Goal: Task Accomplishment & Management: Manage account settings

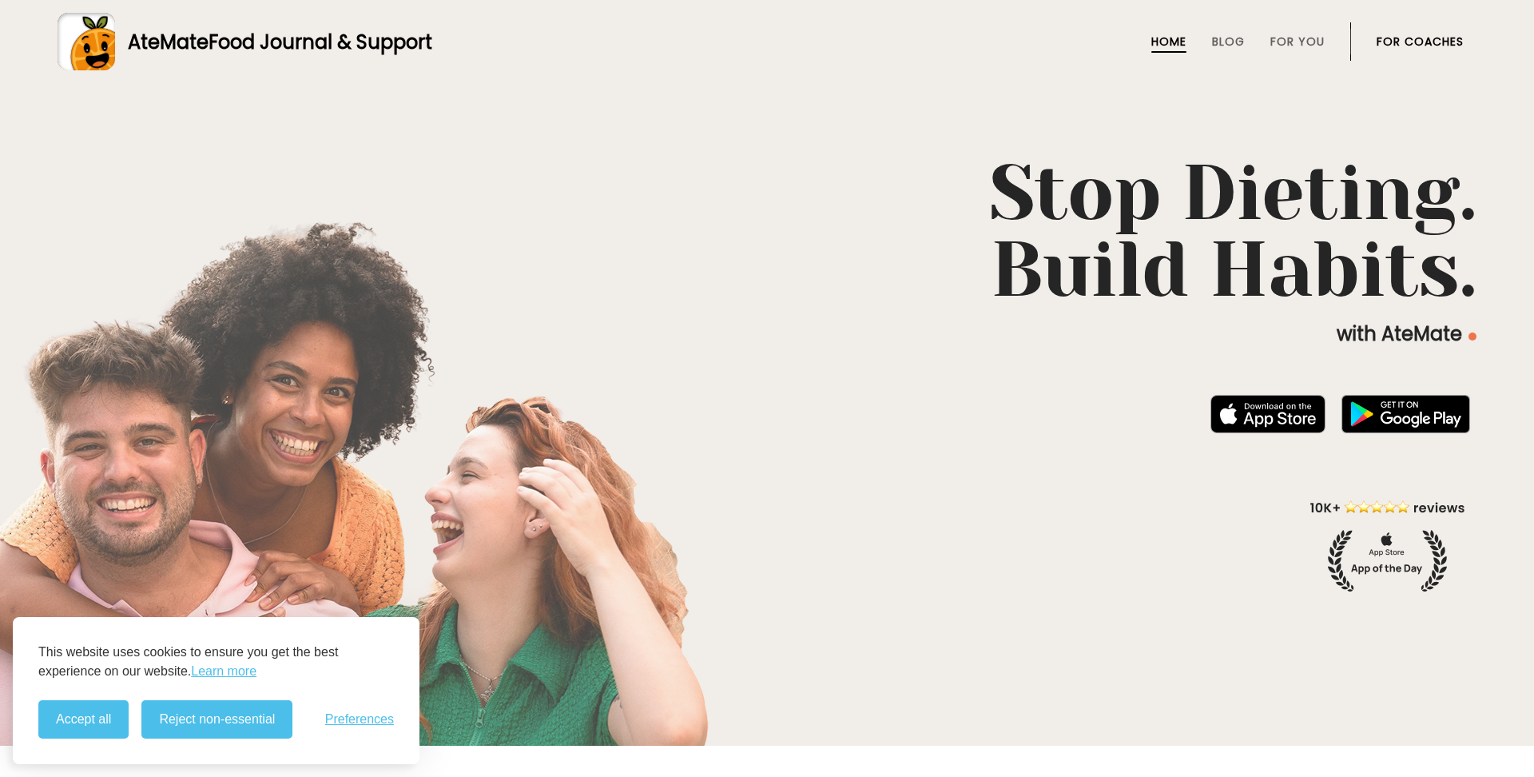
click at [1433, 40] on link "For Coaches" at bounding box center [1420, 41] width 87 height 13
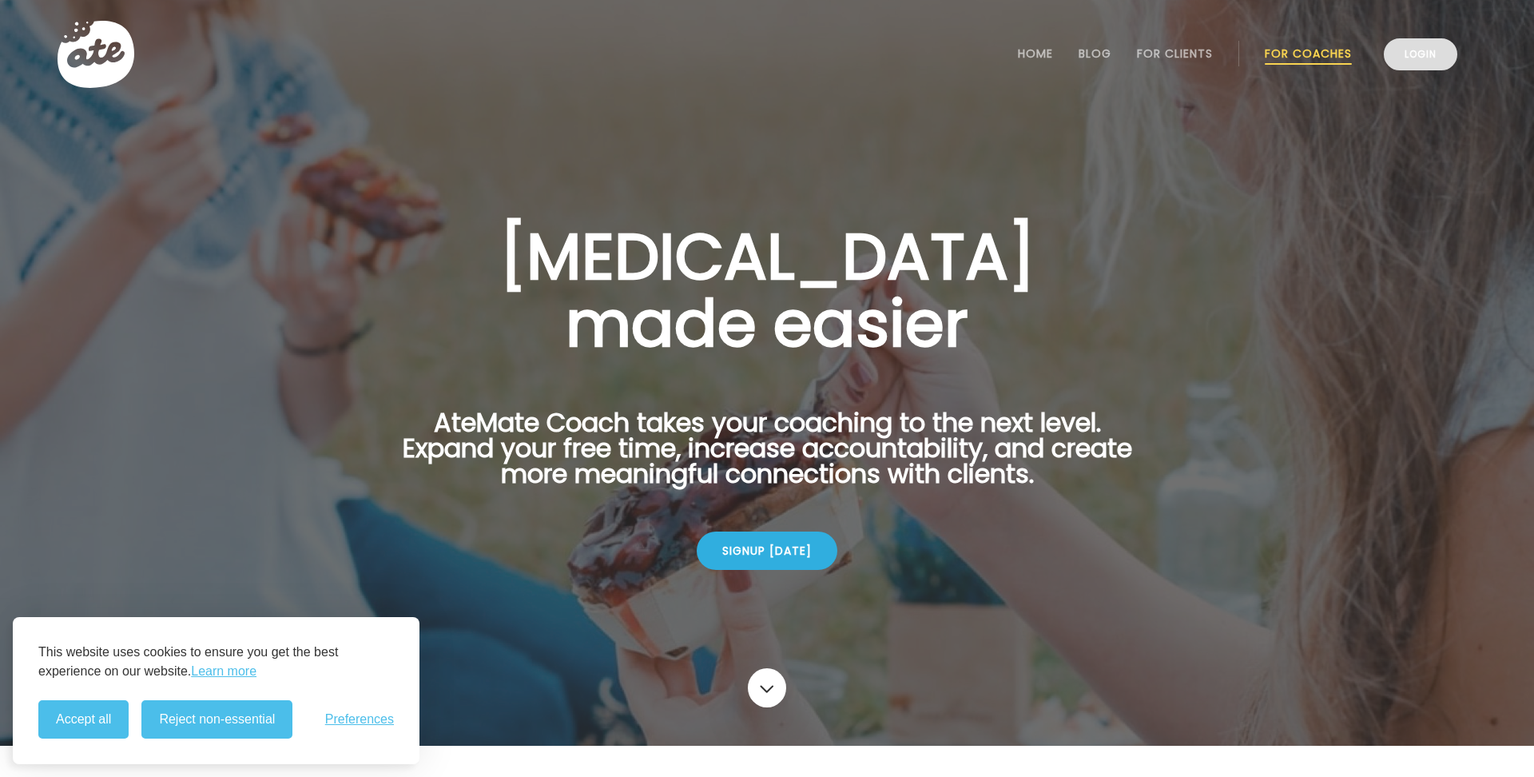
click at [1435, 65] on link "Login" at bounding box center [1421, 54] width 74 height 32
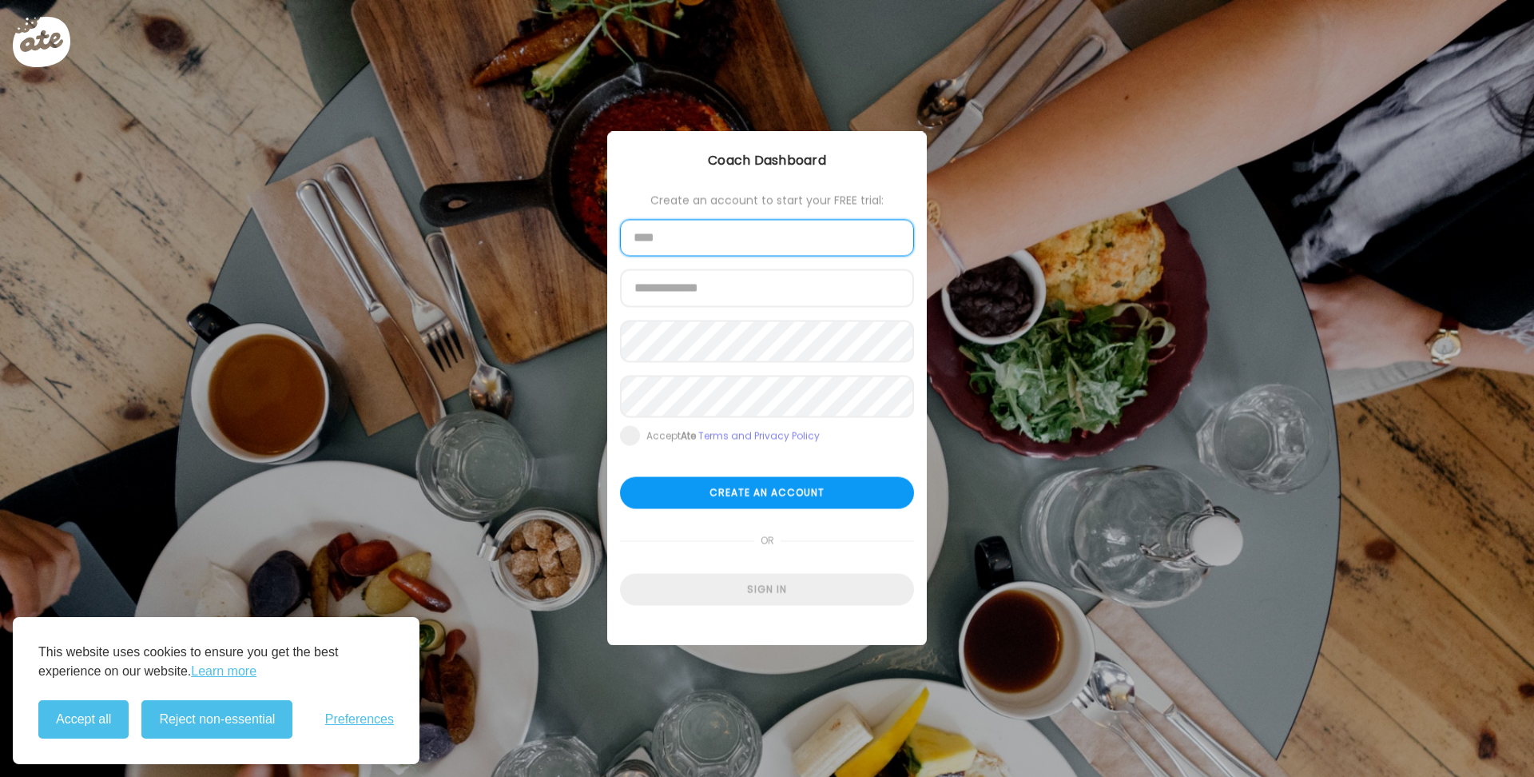
click at [706, 249] on input "text" at bounding box center [767, 238] width 294 height 37
type input "**"
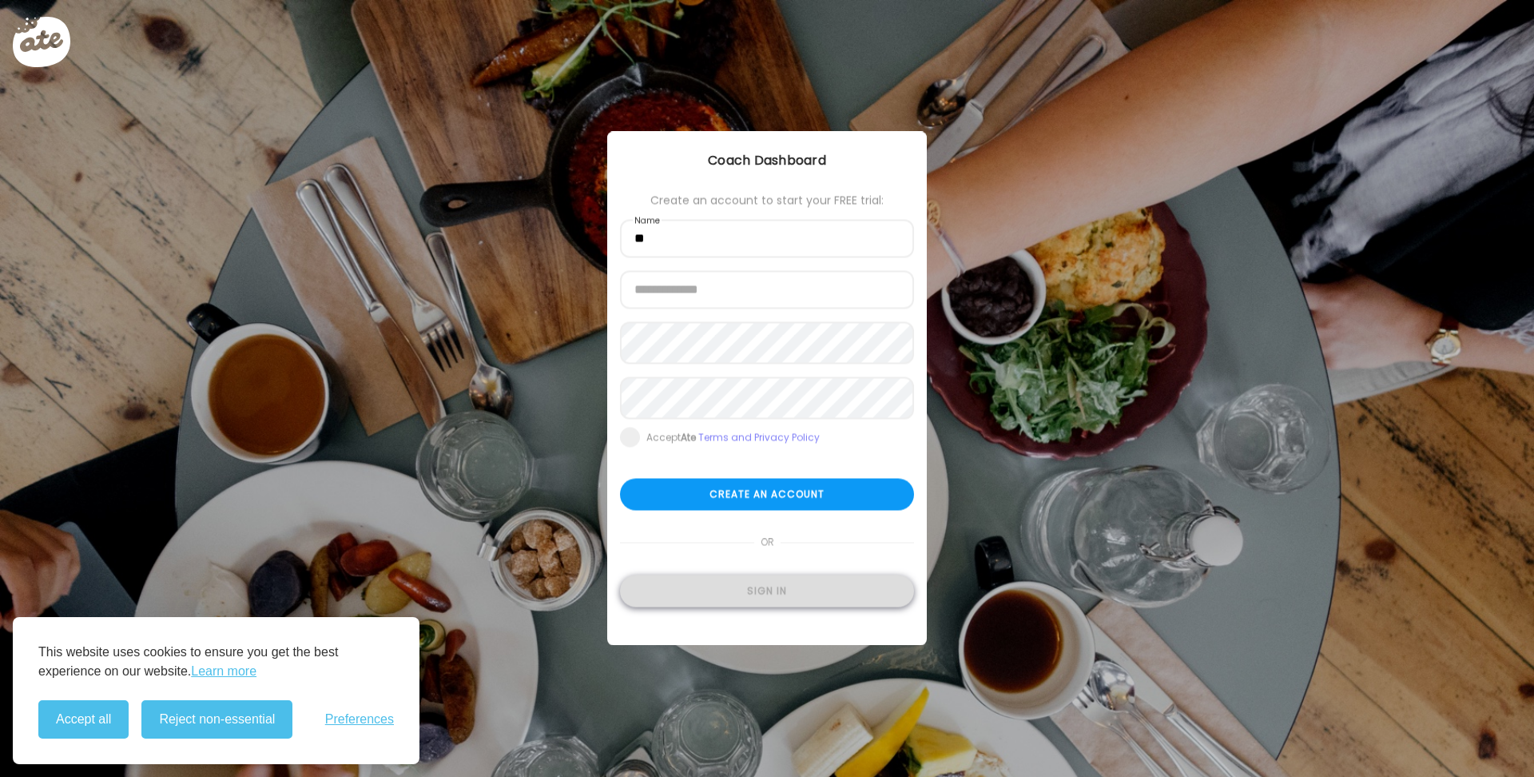
click at [796, 603] on div "Sign in" at bounding box center [767, 591] width 294 height 32
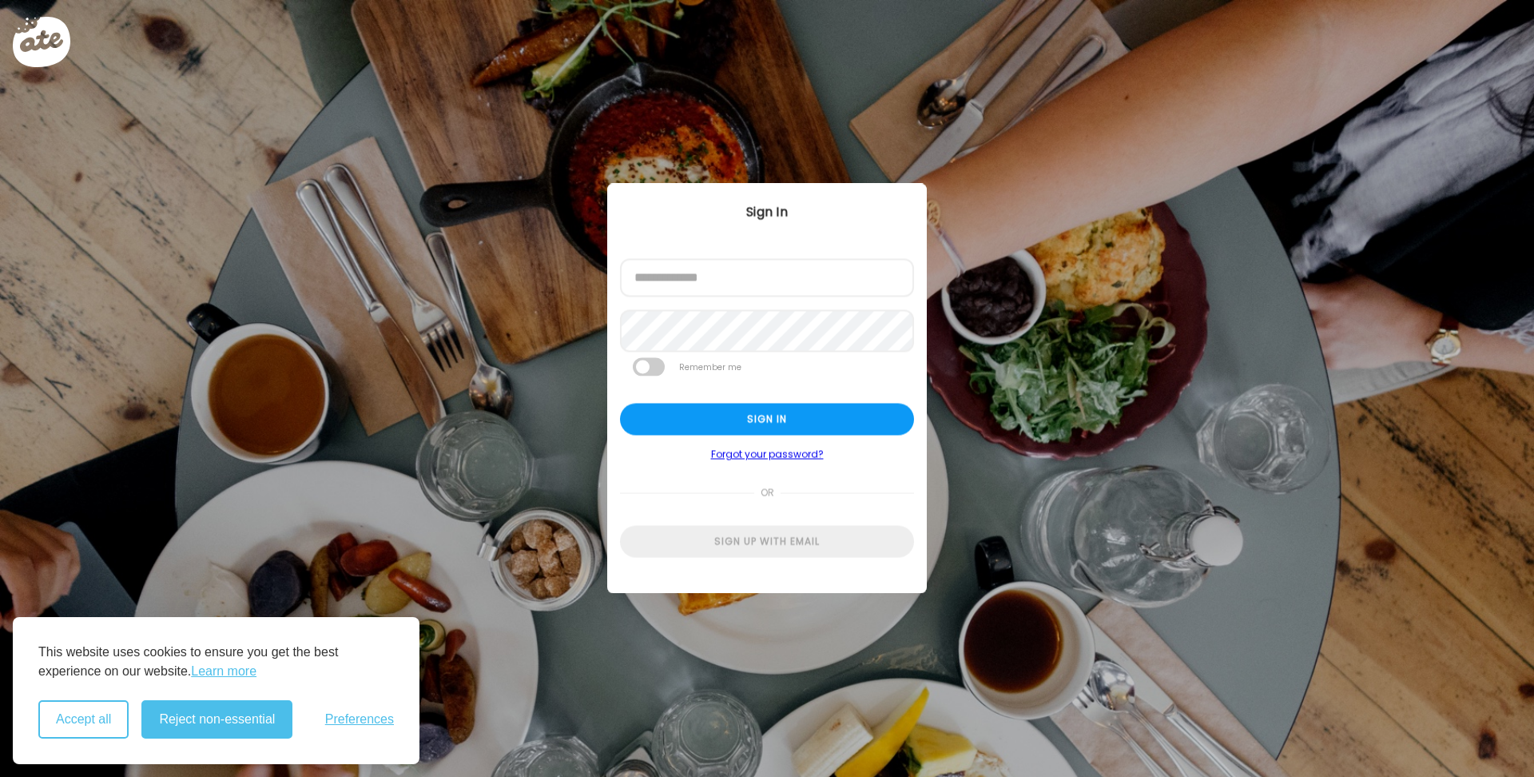
click at [101, 722] on button "Accept all" at bounding box center [83, 719] width 90 height 38
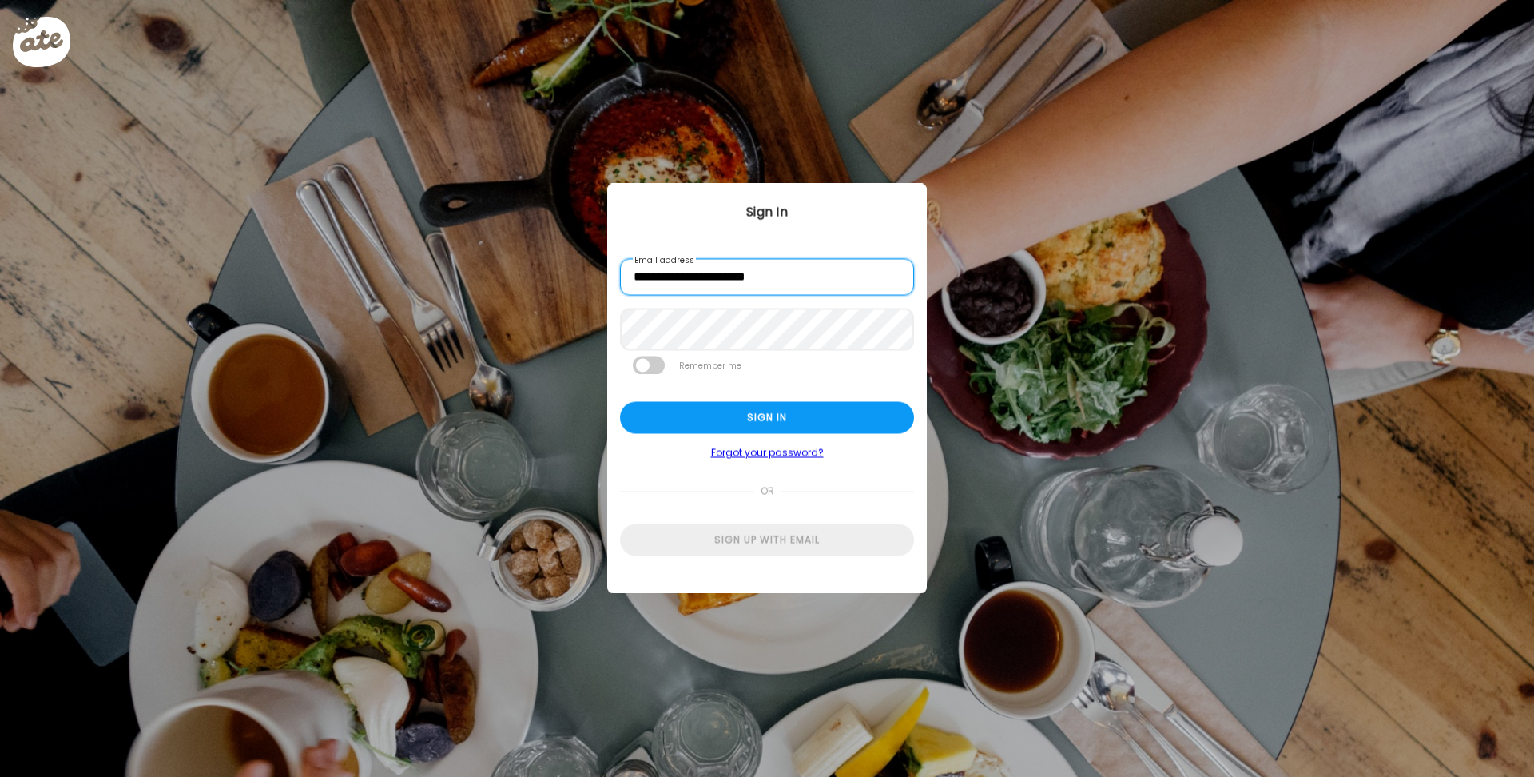
type input "**********"
click at [645, 366] on span at bounding box center [649, 365] width 32 height 18
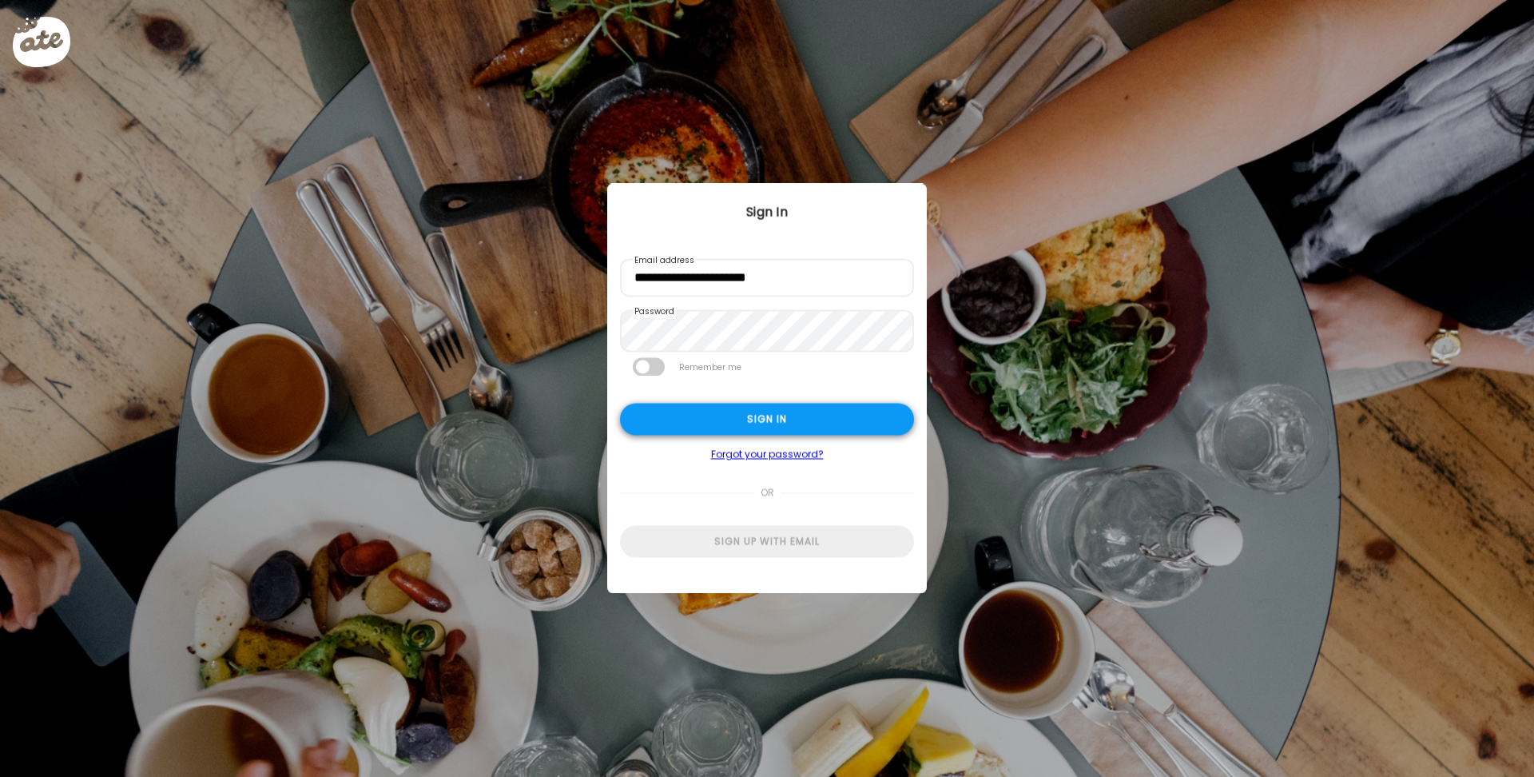
click at [754, 424] on div "Sign in" at bounding box center [767, 420] width 294 height 32
type input "**"
type input "**********"
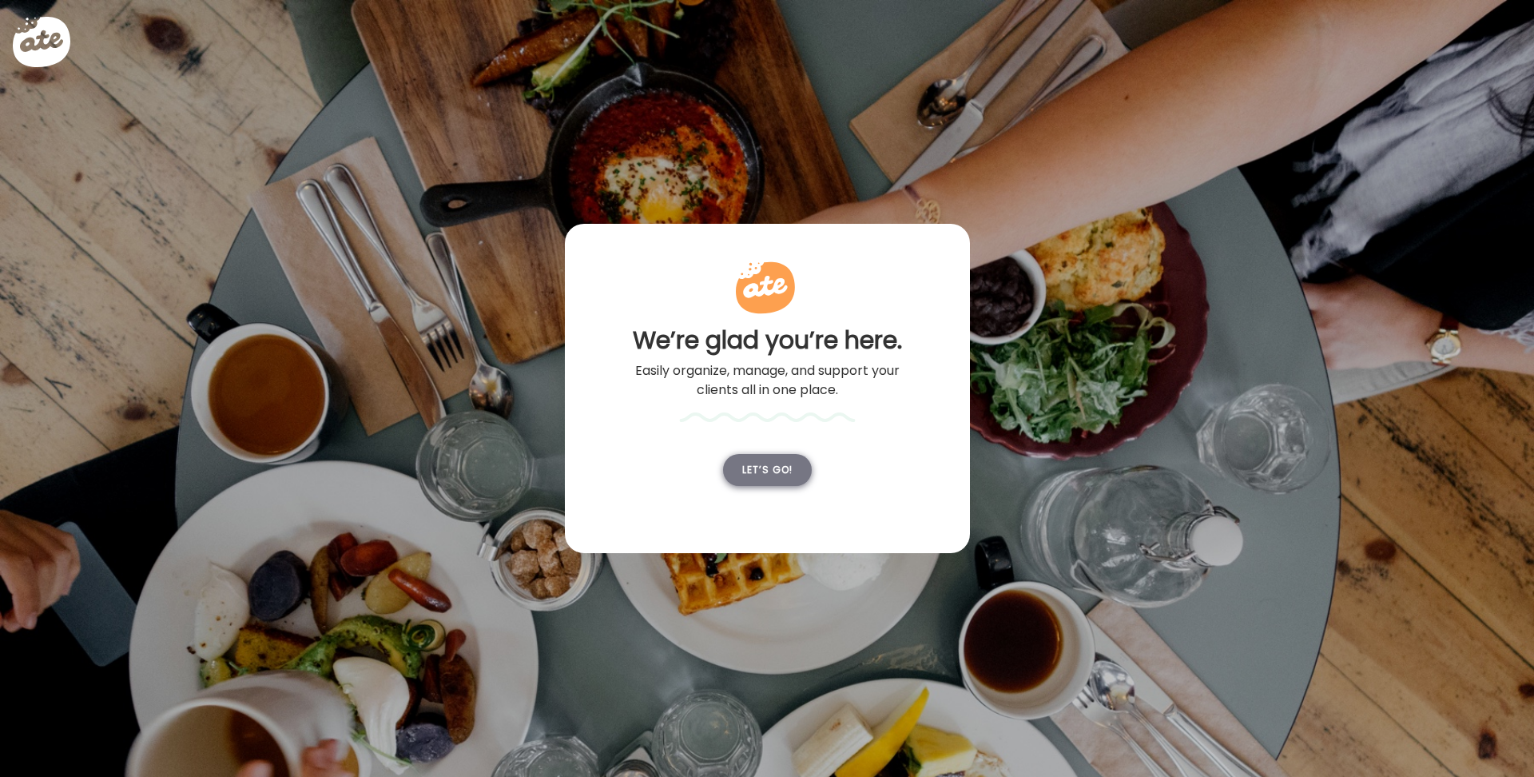
click at [783, 486] on div "Let’s go!" at bounding box center [767, 470] width 89 height 32
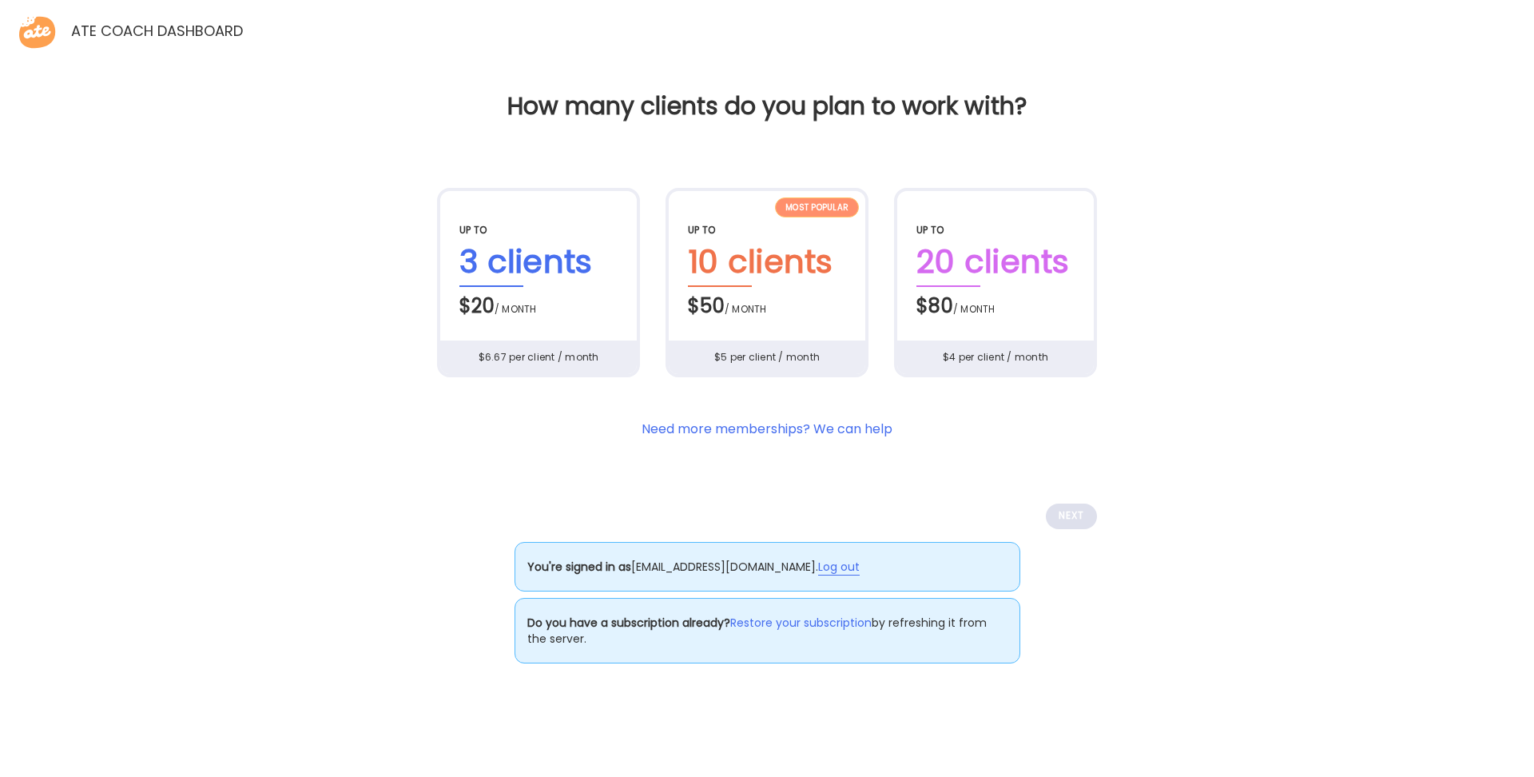
click at [840, 575] on link "Log out" at bounding box center [839, 567] width 42 height 17
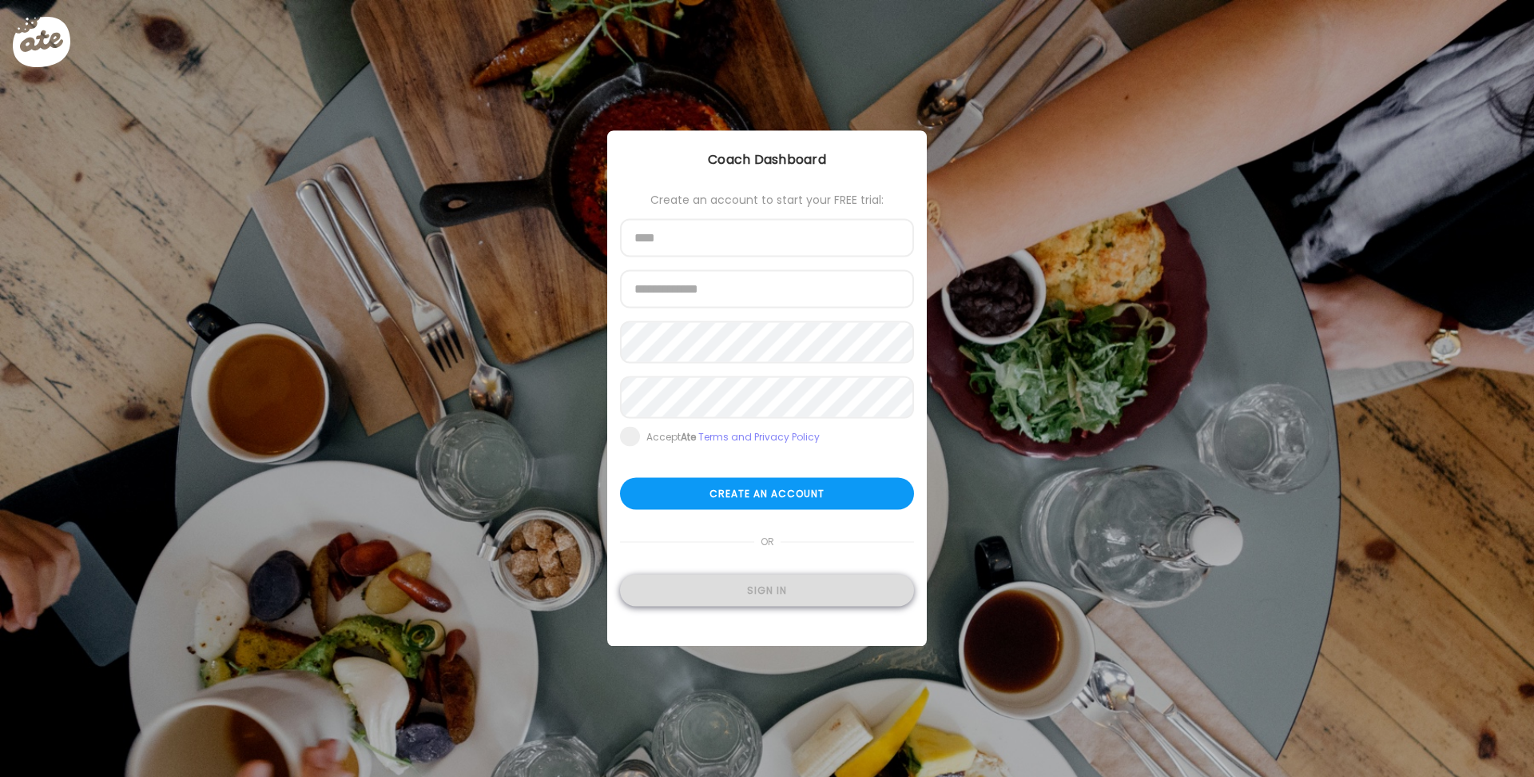
click at [772, 600] on div "Sign in" at bounding box center [767, 591] width 294 height 32
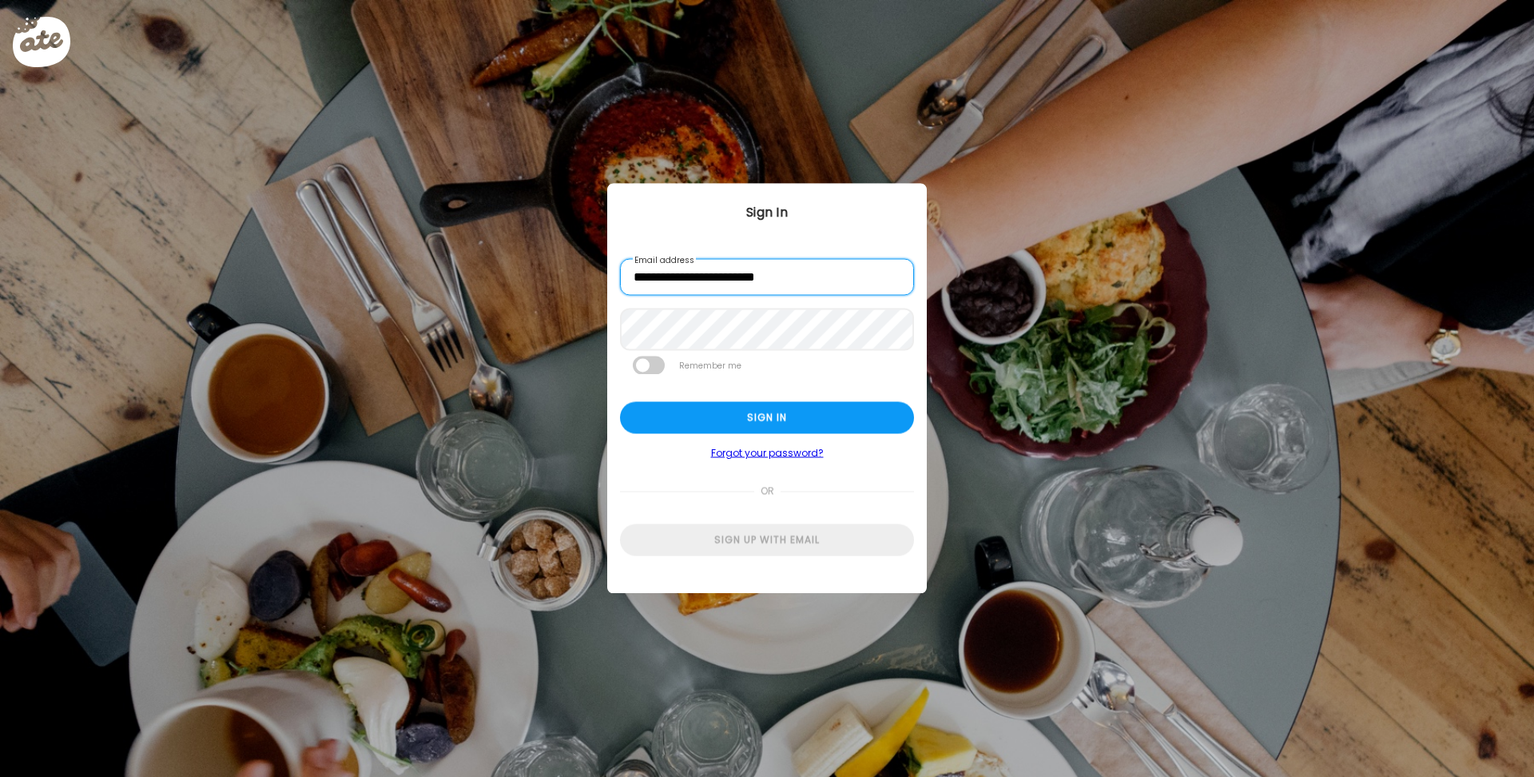
type input "**********"
click at [653, 380] on form "**********" at bounding box center [767, 407] width 294 height 297
click at [652, 373] on span at bounding box center [649, 367] width 32 height 18
click at [718, 416] on div "Sign in" at bounding box center [767, 420] width 294 height 32
type input "**"
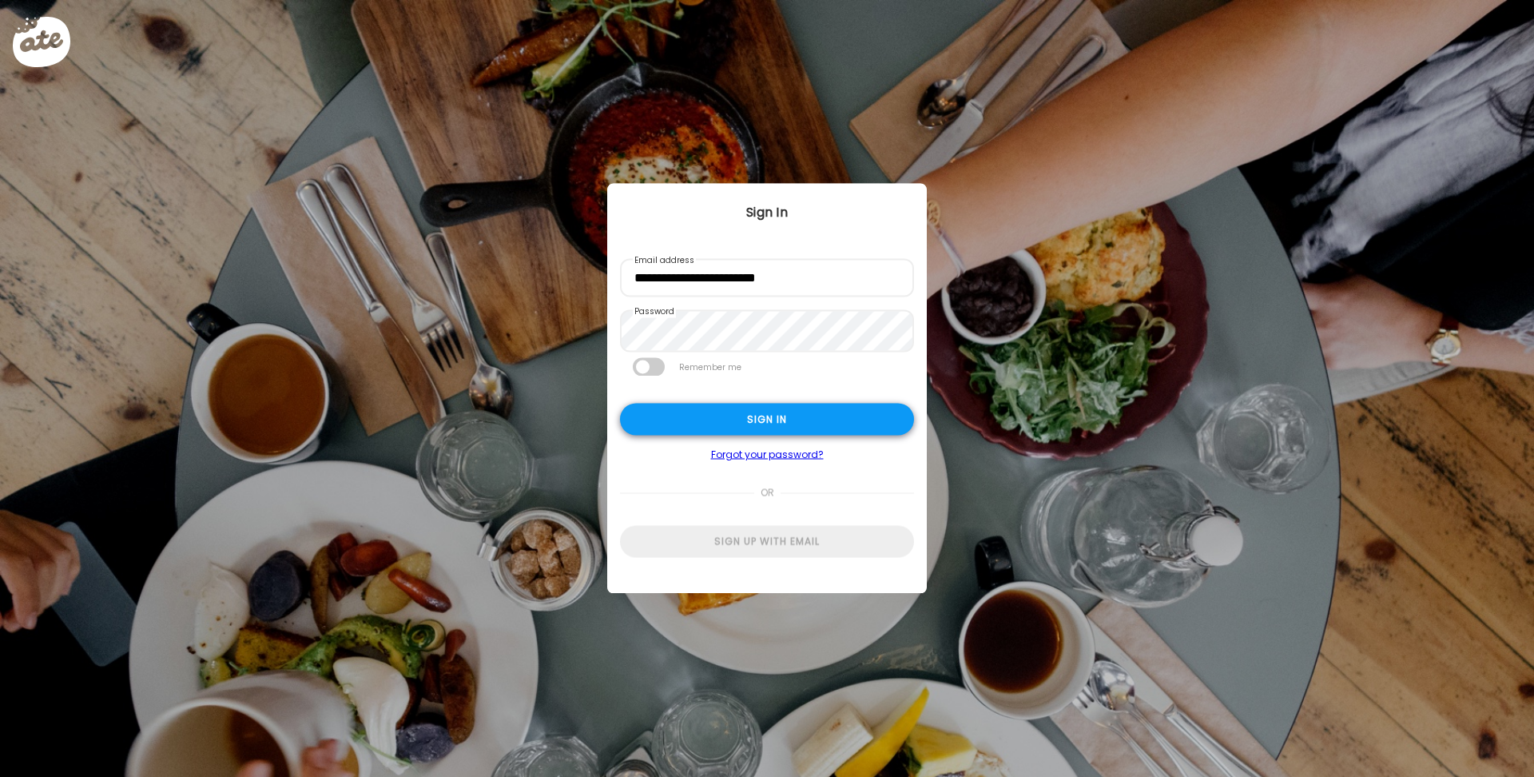
type input "**********"
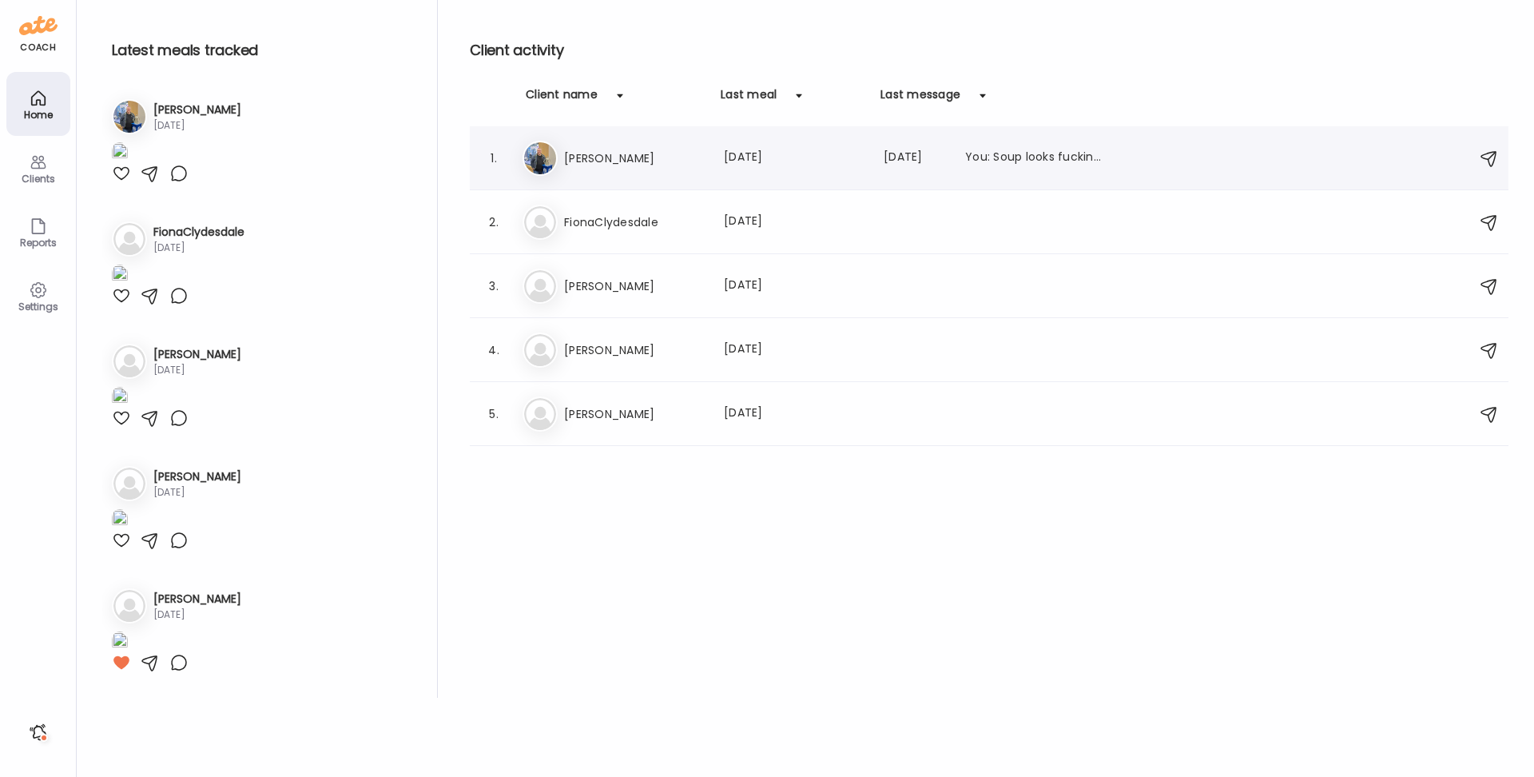
click at [671, 157] on h3 "Paul" at bounding box center [634, 158] width 141 height 19
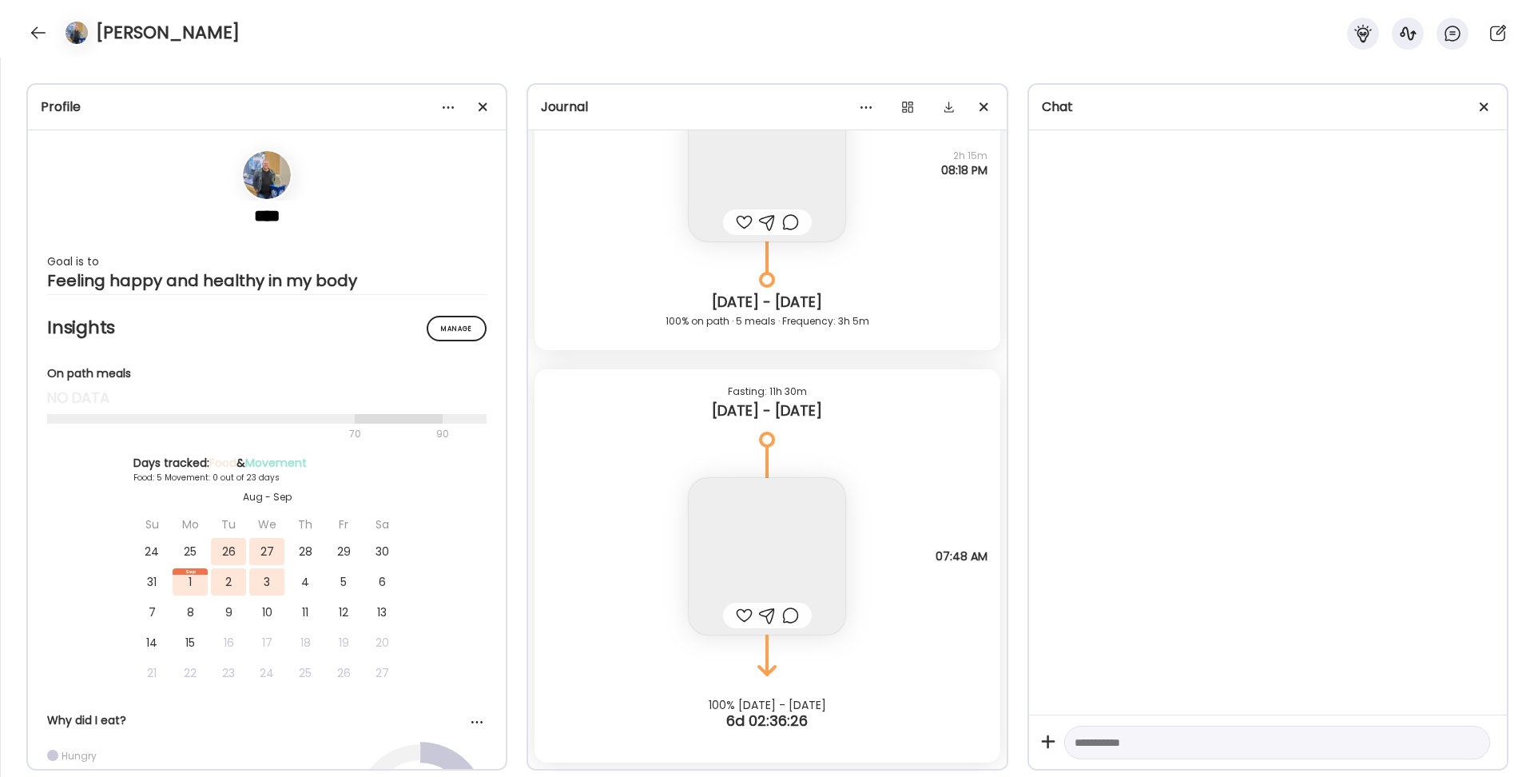
scroll to position [6560, 0]
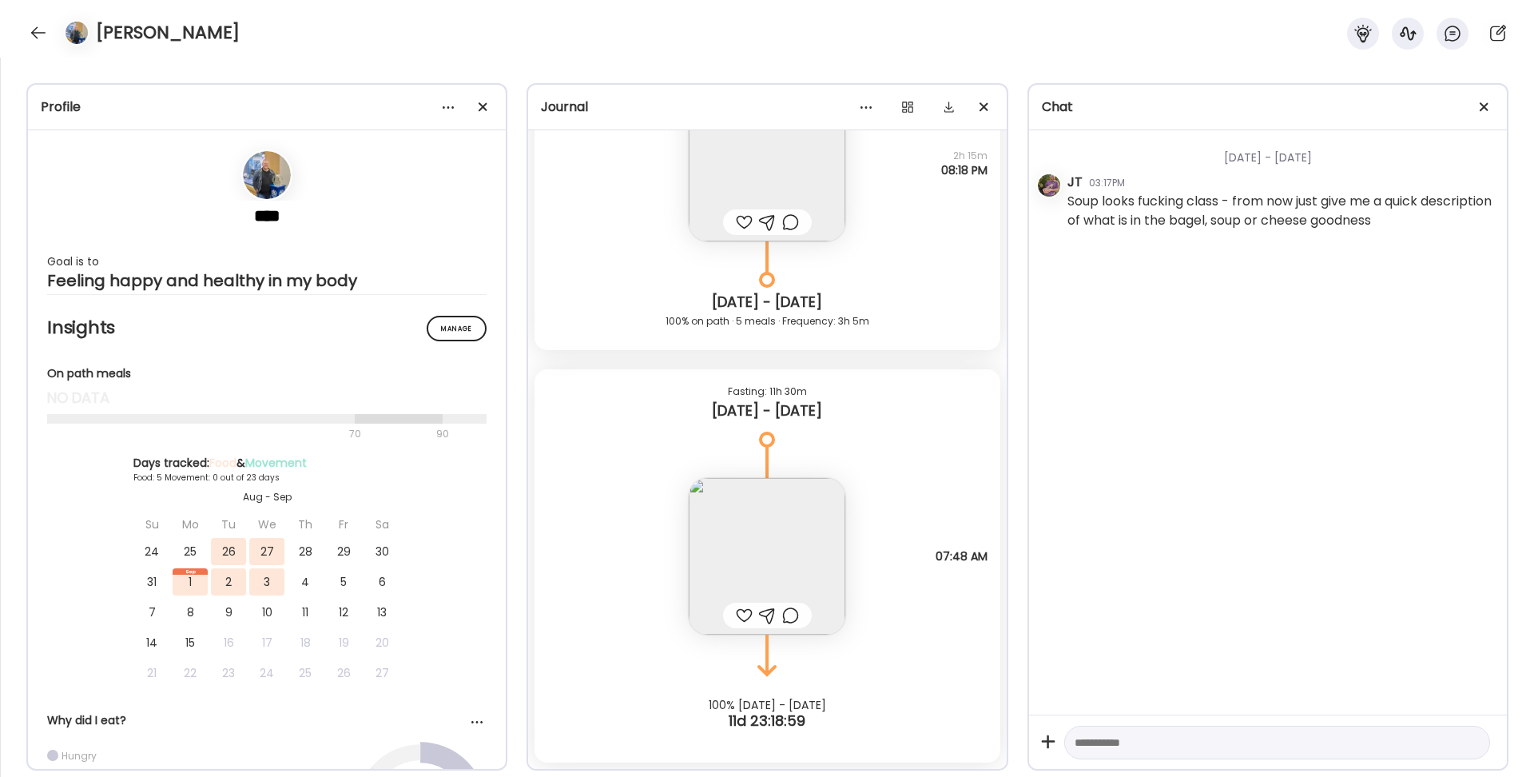
click at [761, 555] on img at bounding box center [767, 556] width 157 height 157
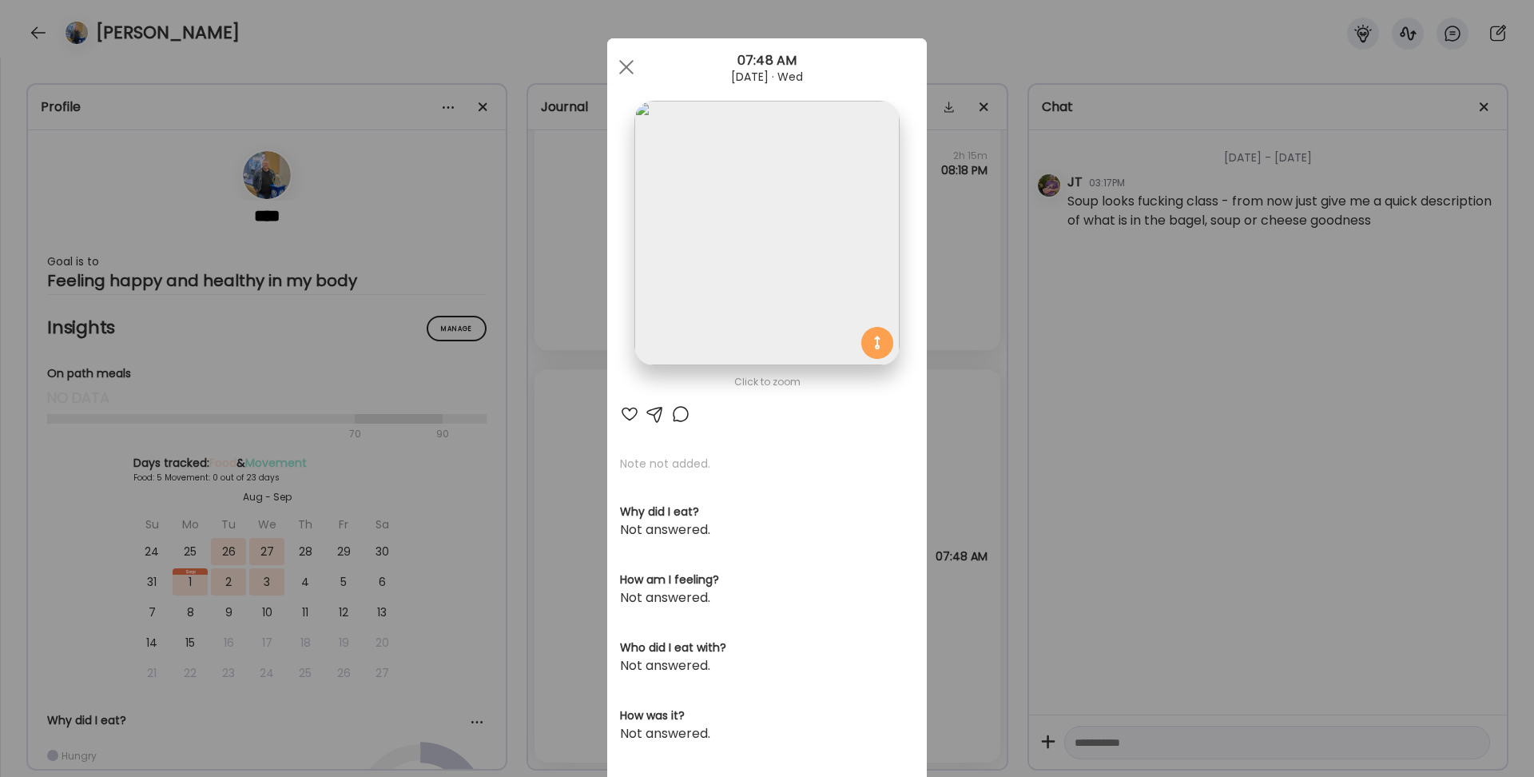
click at [998, 405] on div "Ate Coach Dashboard Wahoo! It’s official Take a moment to set up your Coach Pro…" at bounding box center [767, 388] width 1534 height 777
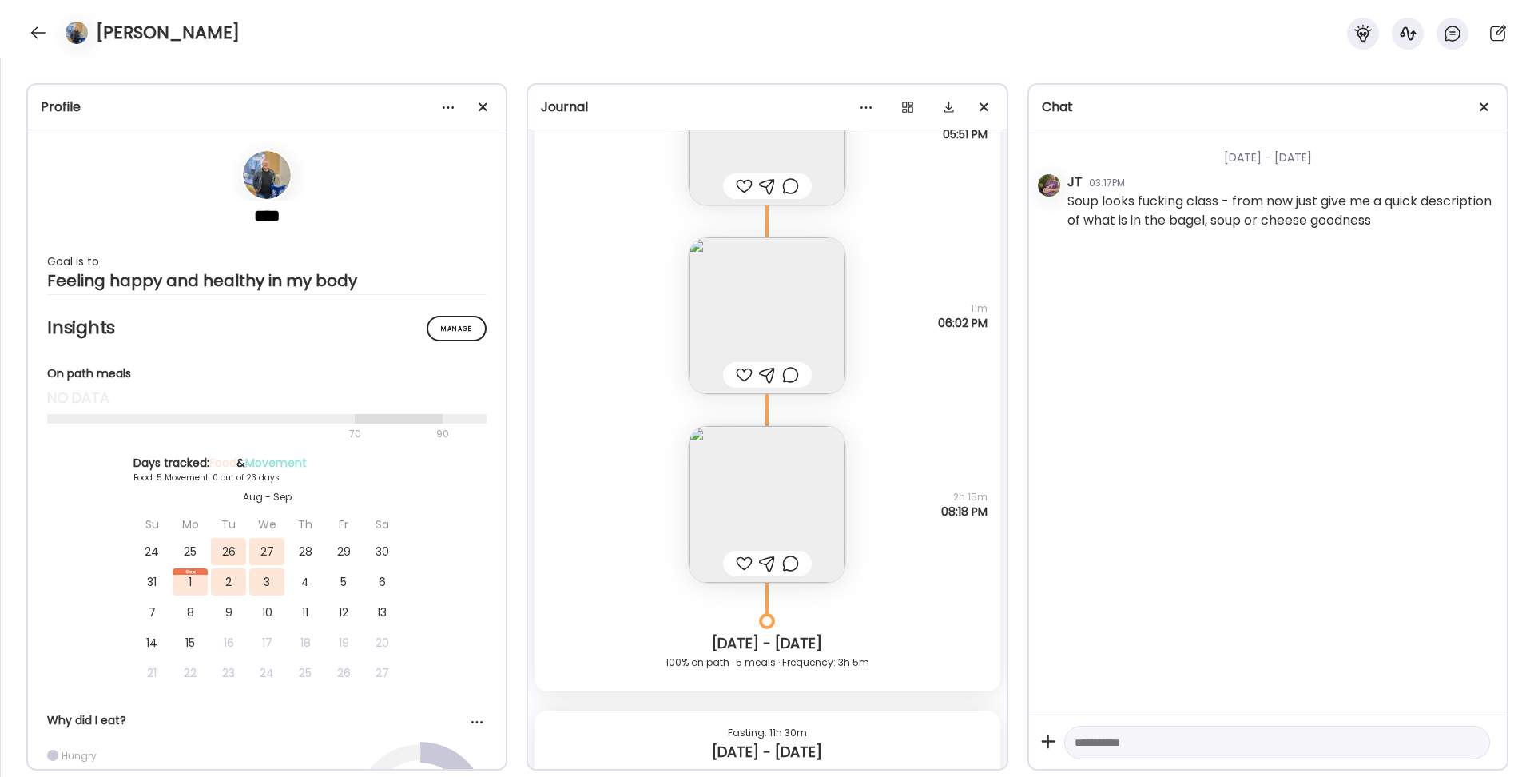
scroll to position [6219, 0]
click at [748, 561] on div at bounding box center [744, 562] width 17 height 19
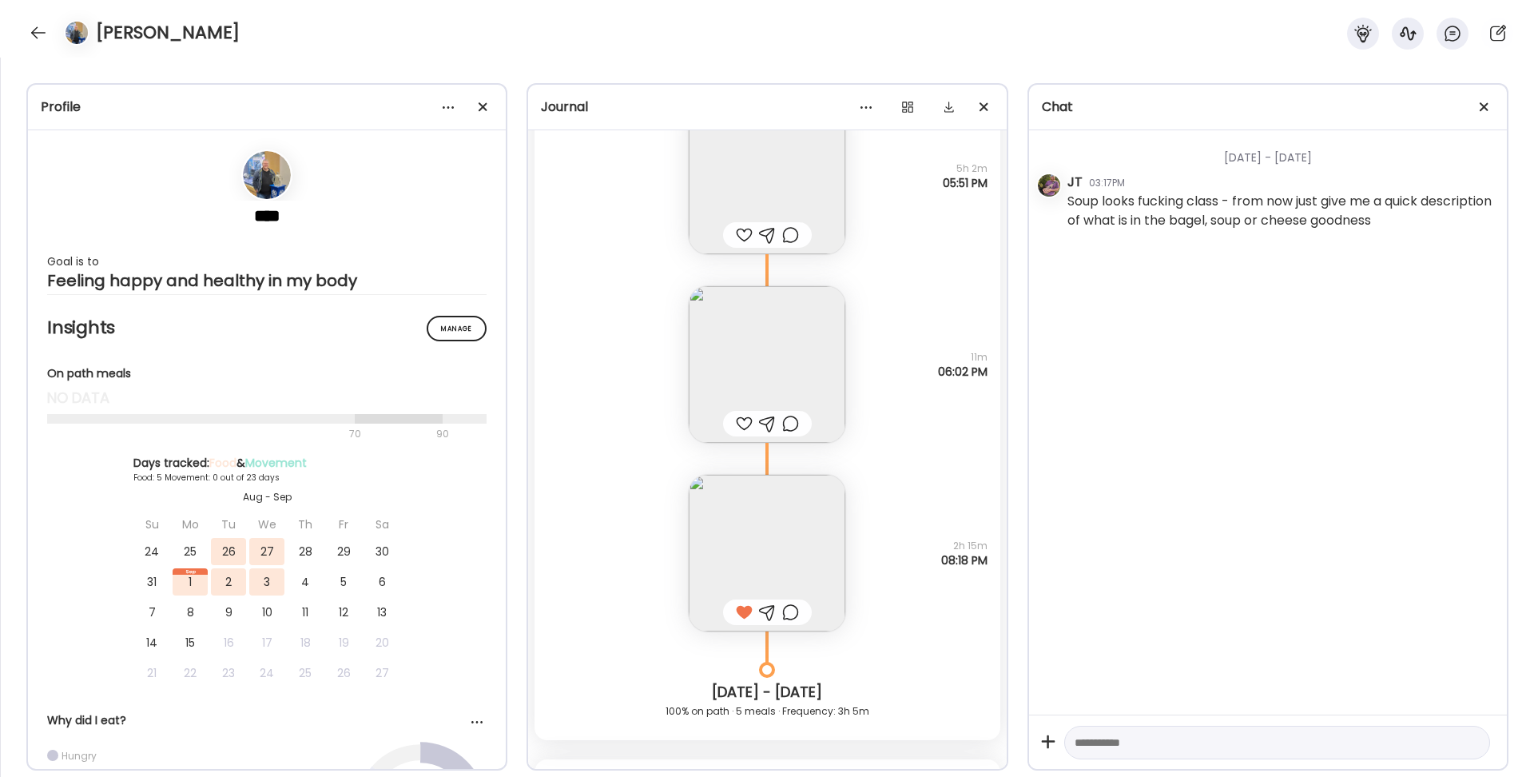
click at [797, 369] on img at bounding box center [767, 364] width 157 height 157
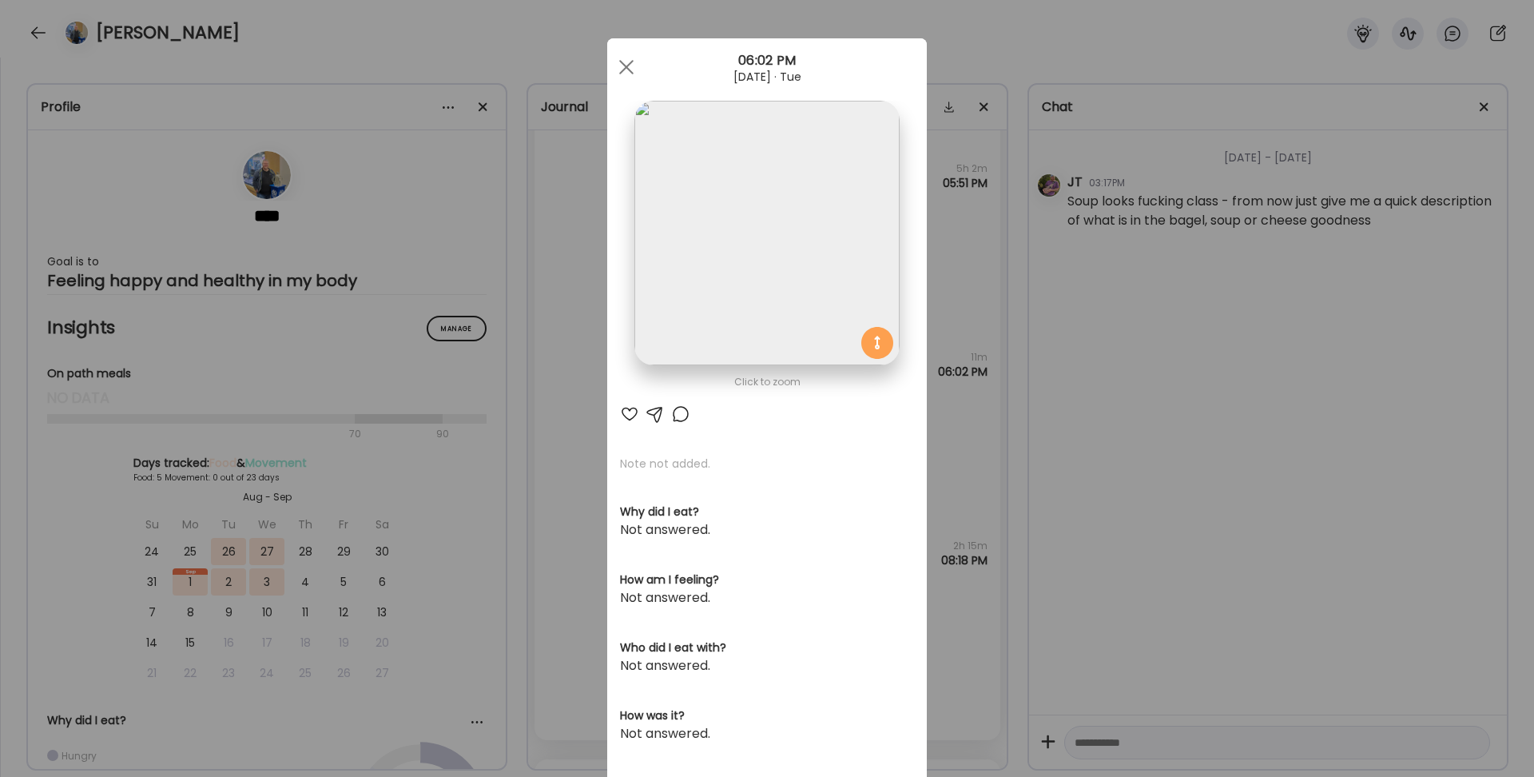
click at [1000, 426] on div "Ate Coach Dashboard Wahoo! It’s official Take a moment to set up your Coach Pro…" at bounding box center [767, 388] width 1534 height 777
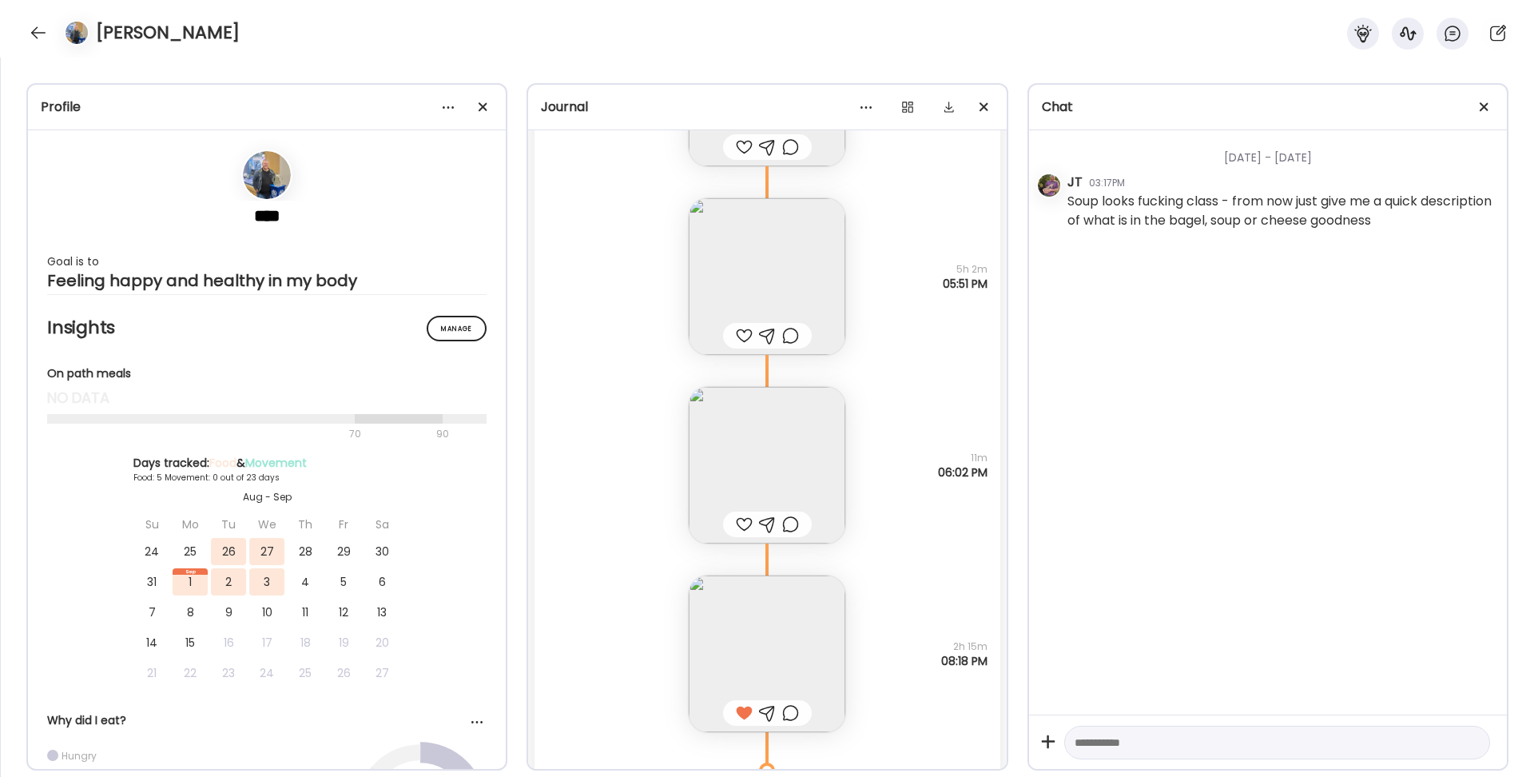
scroll to position [6067, 0]
click at [743, 340] on div at bounding box center [744, 337] width 17 height 19
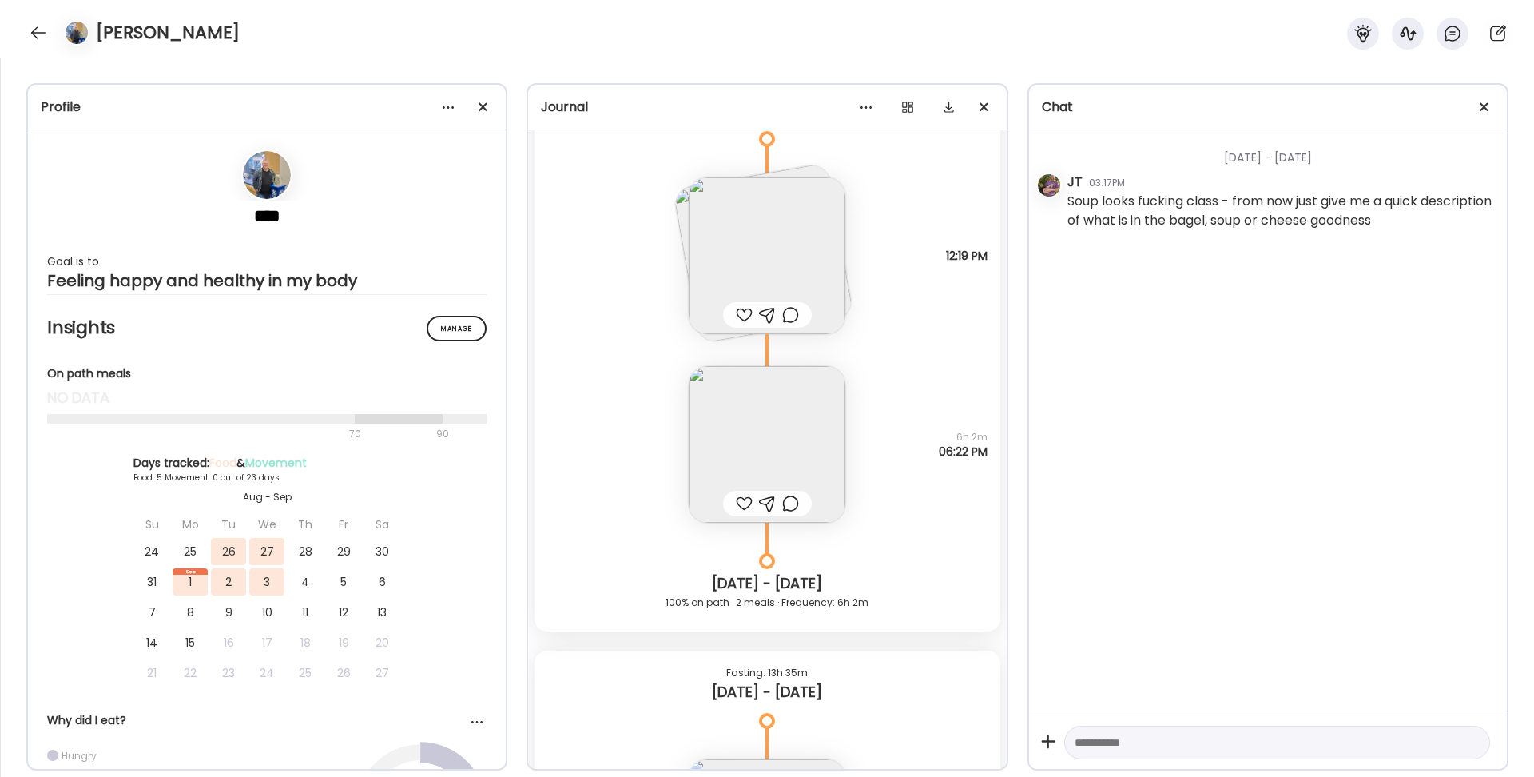
scroll to position [5067, 0]
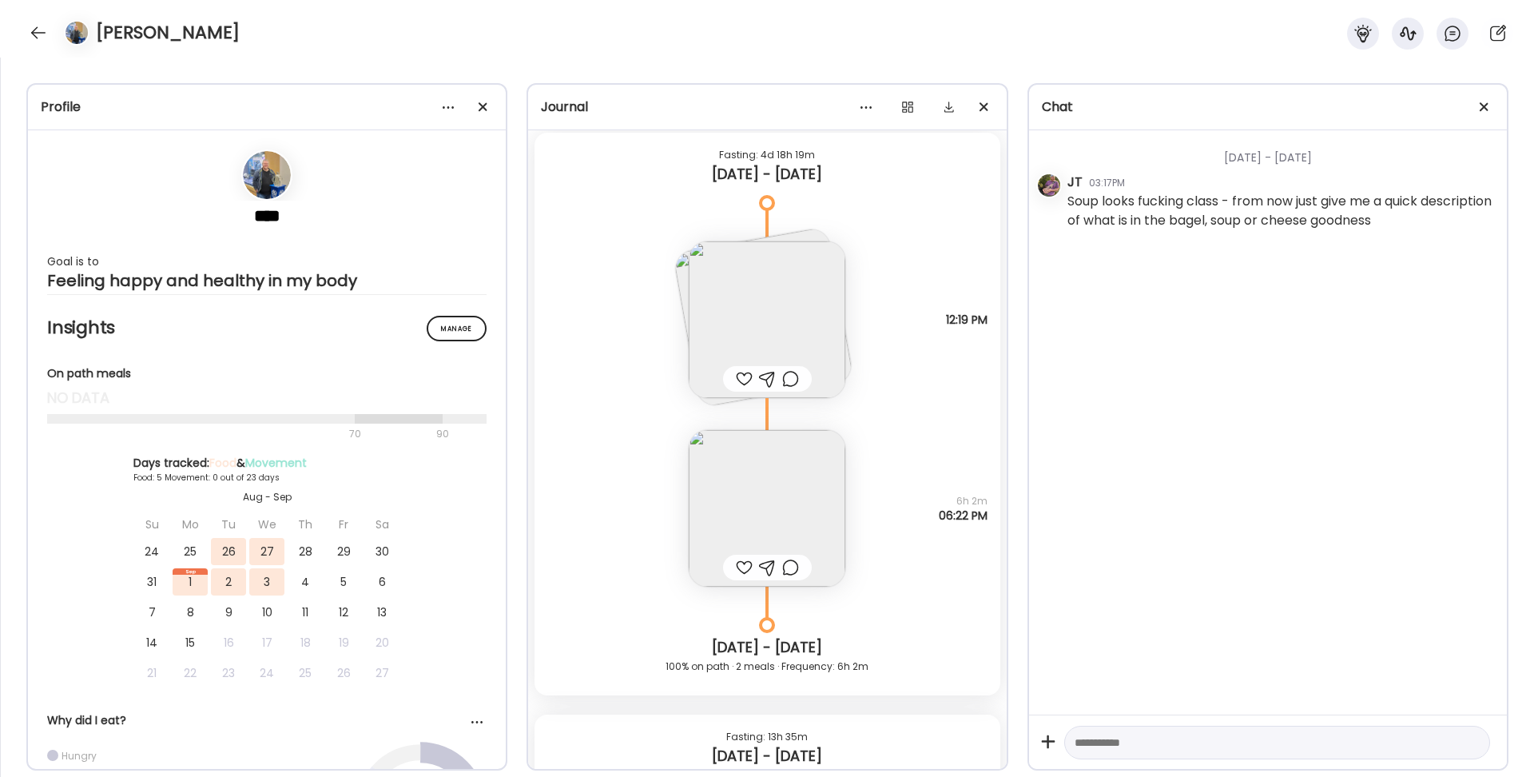
click at [786, 317] on img at bounding box center [767, 319] width 157 height 157
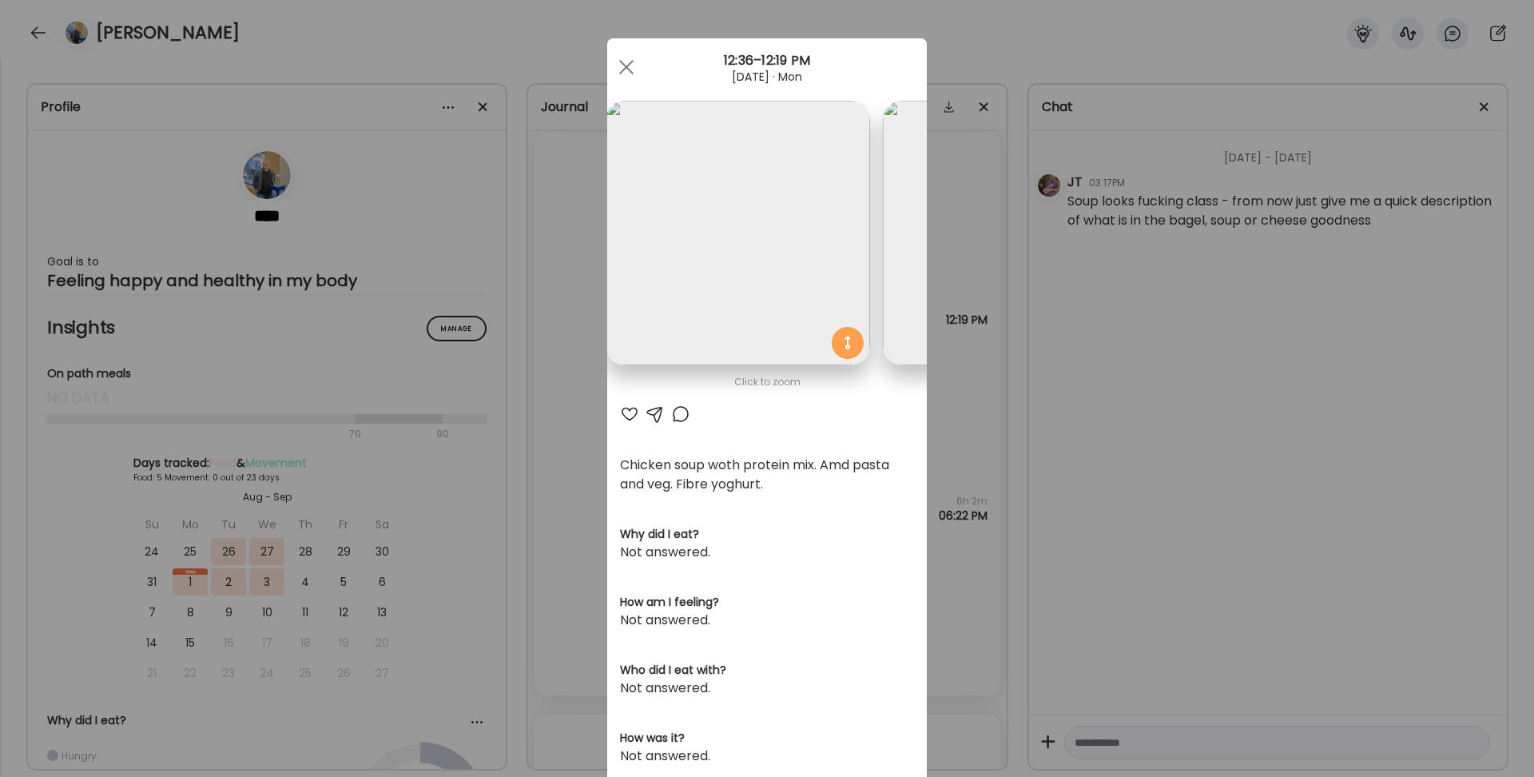
scroll to position [0, 0]
click at [975, 388] on div "Ate Coach Dashboard Wahoo! It’s official Take a moment to set up your Coach Pro…" at bounding box center [767, 388] width 1534 height 777
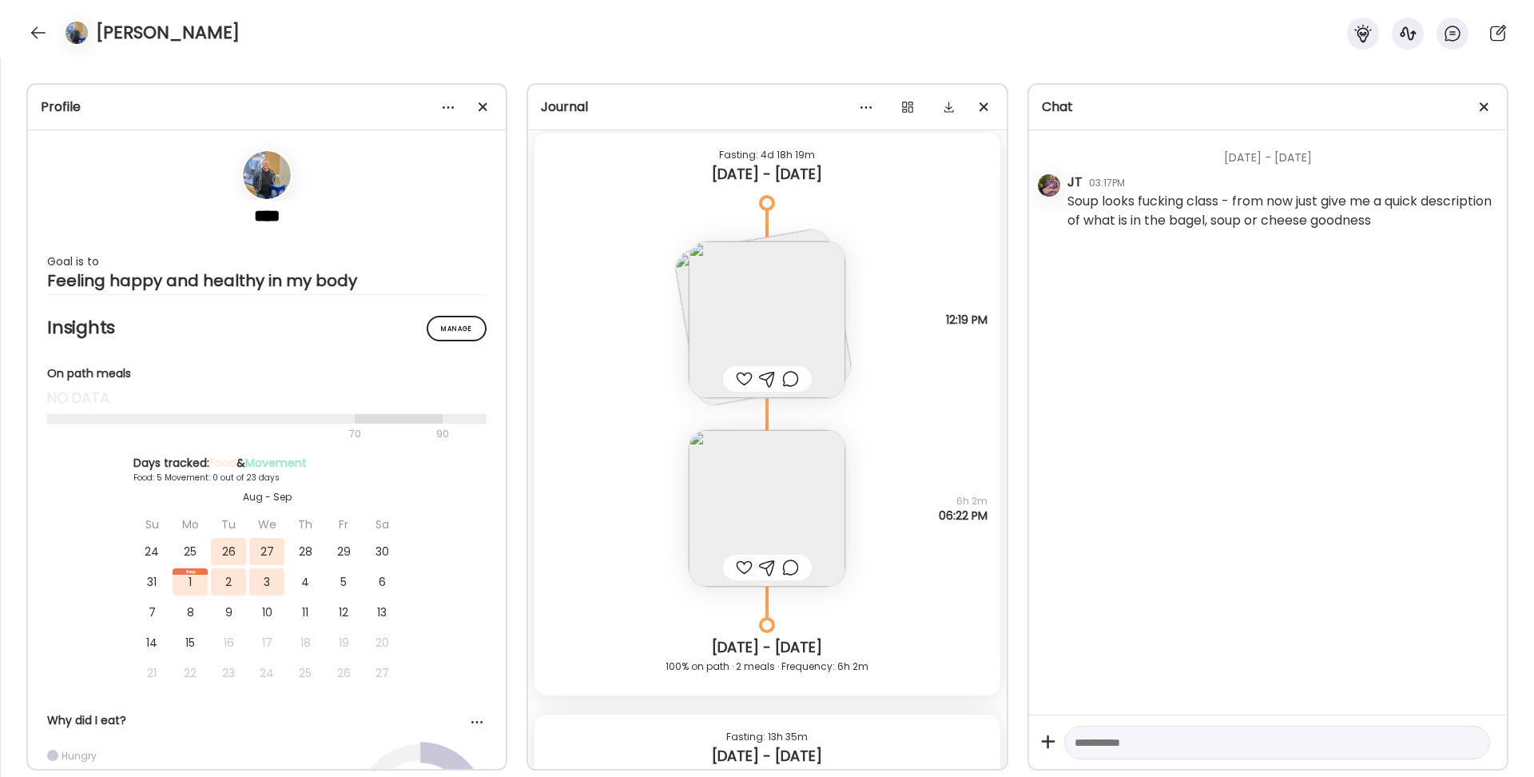
click at [750, 324] on img at bounding box center [767, 319] width 157 height 157
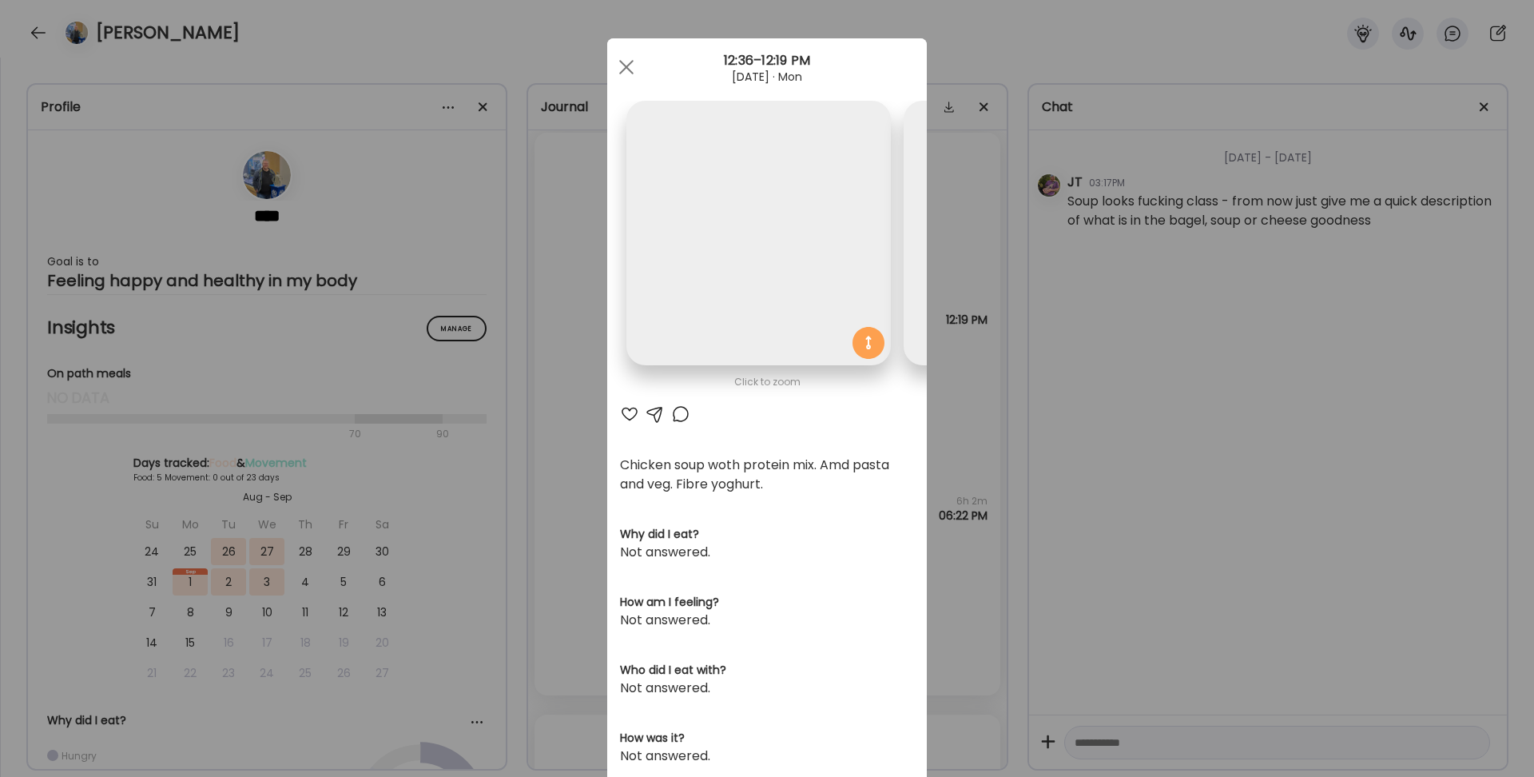
scroll to position [0, 261]
click at [974, 439] on div "Ate Coach Dashboard Wahoo! It’s official Take a moment to set up your Coach Pro…" at bounding box center [767, 388] width 1534 height 777
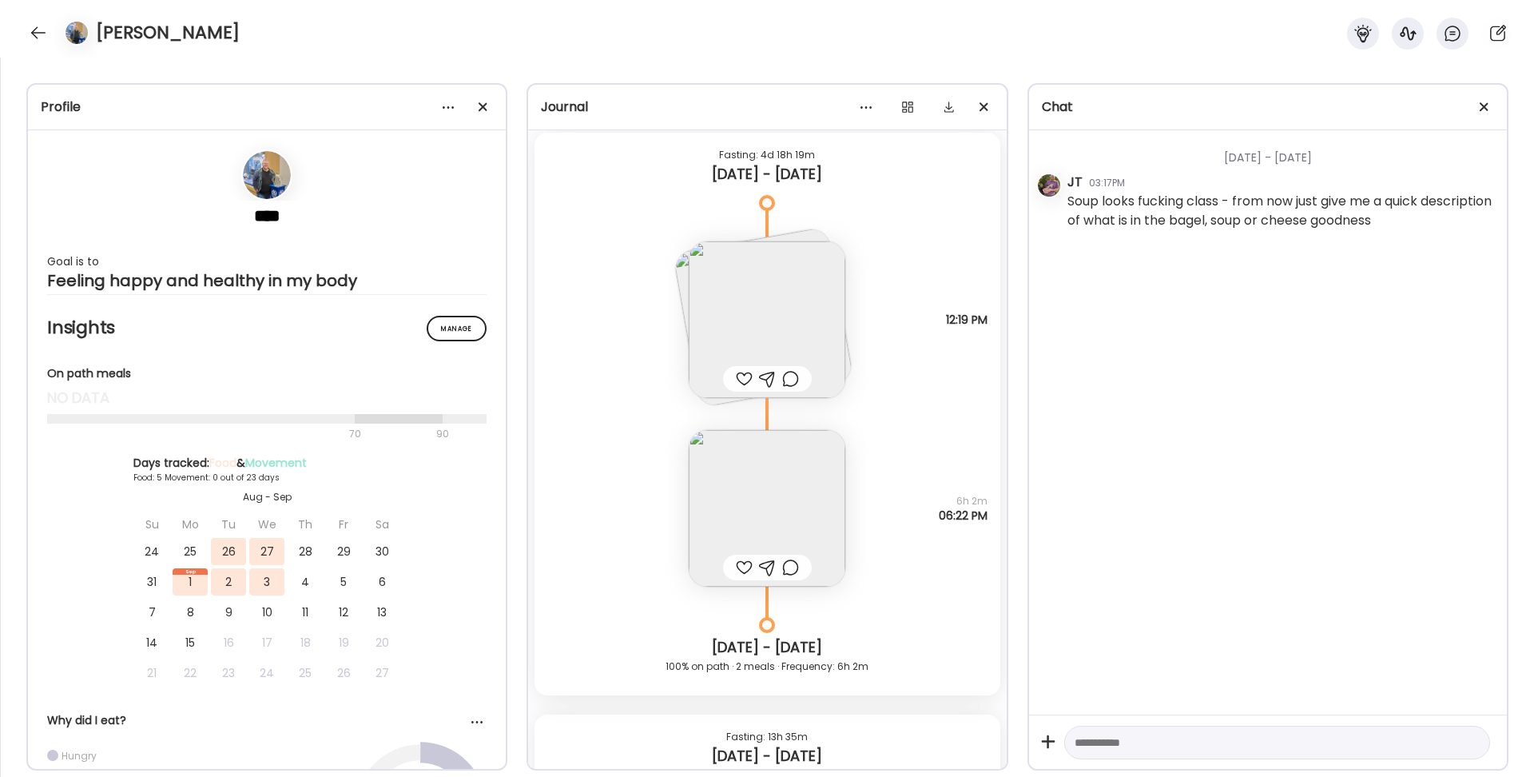
click at [746, 377] on div at bounding box center [744, 378] width 17 height 19
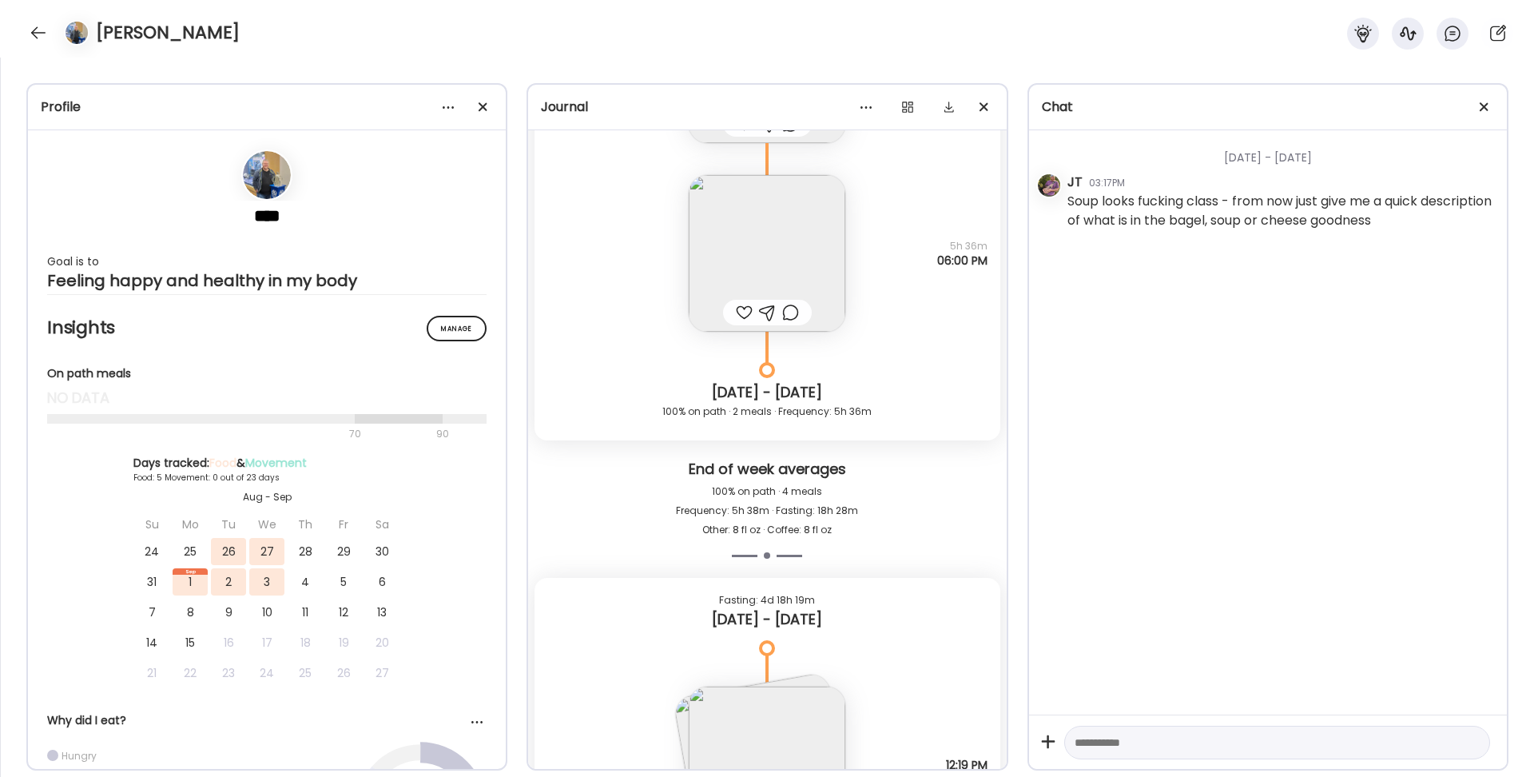
scroll to position [4476, 0]
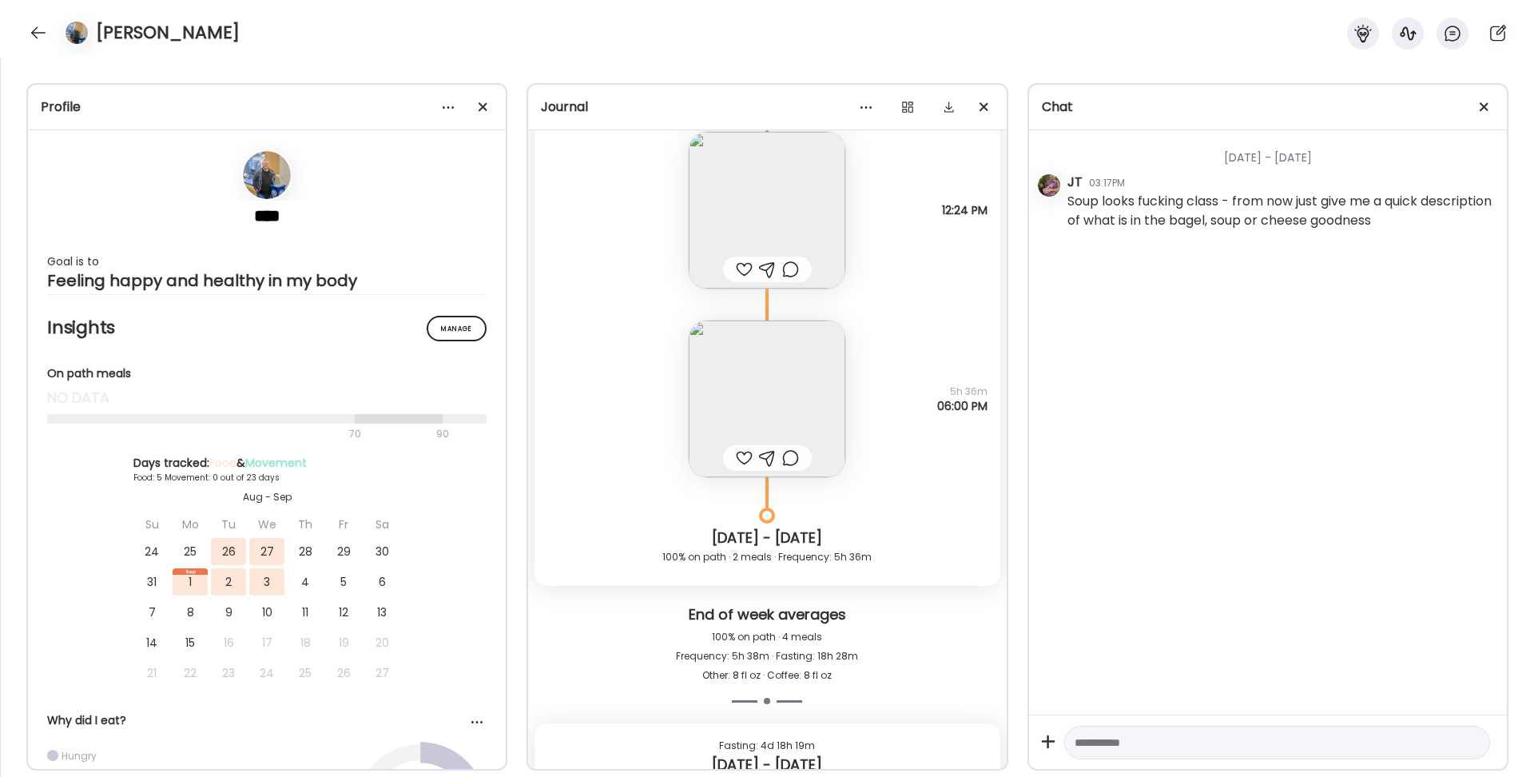
click at [745, 465] on div at bounding box center [744, 457] width 17 height 19
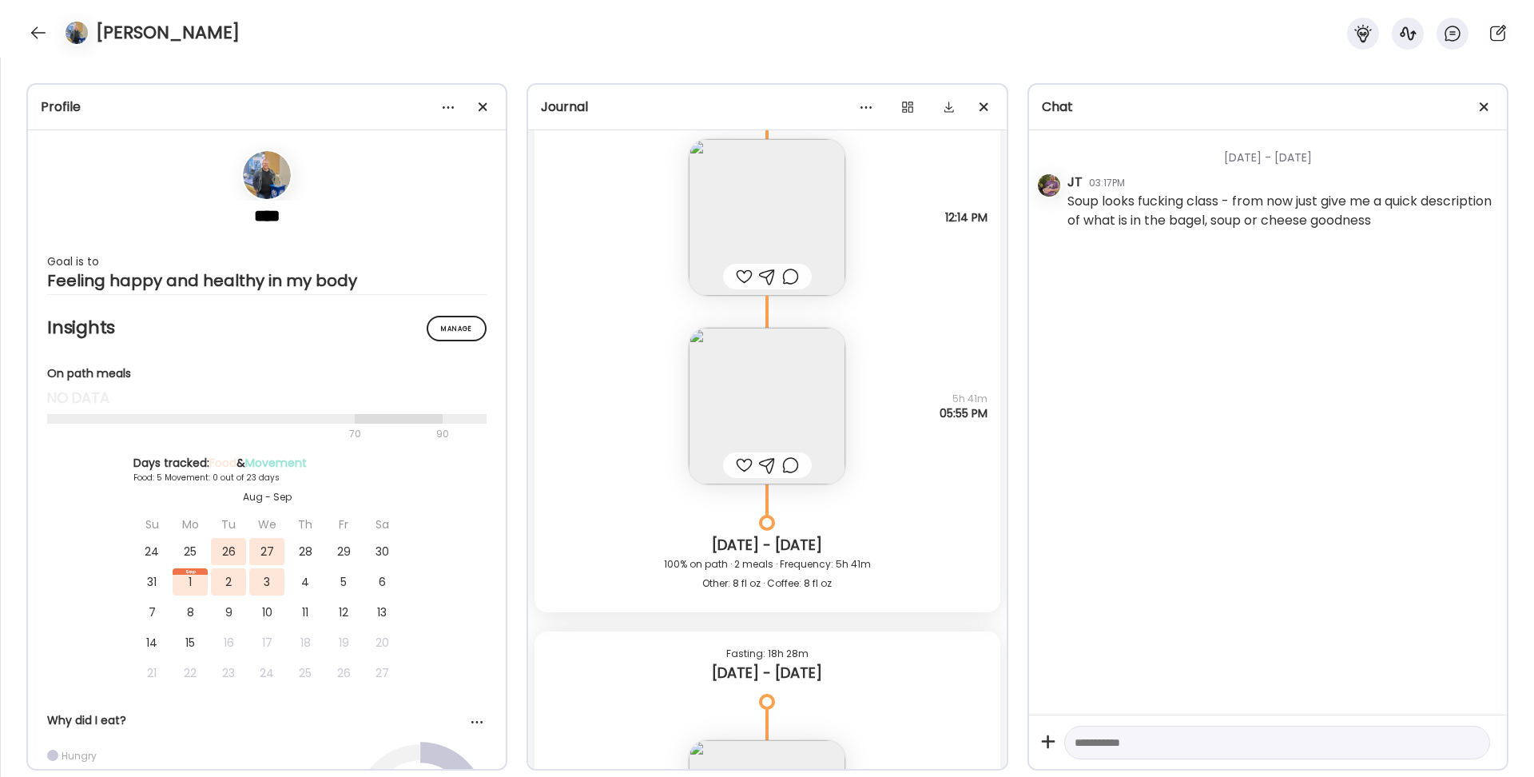
scroll to position [3805, 0]
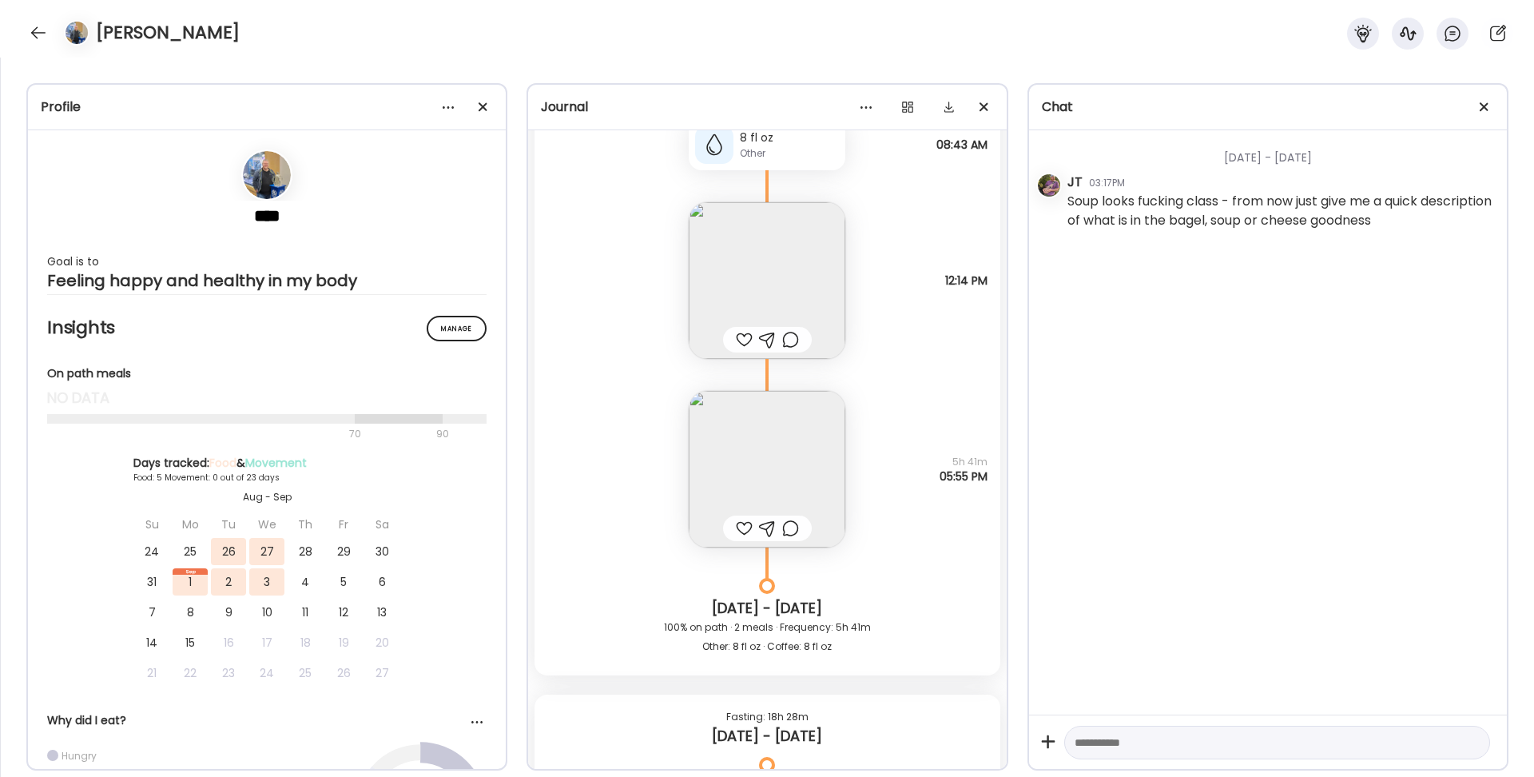
click at [744, 338] on div at bounding box center [744, 339] width 17 height 19
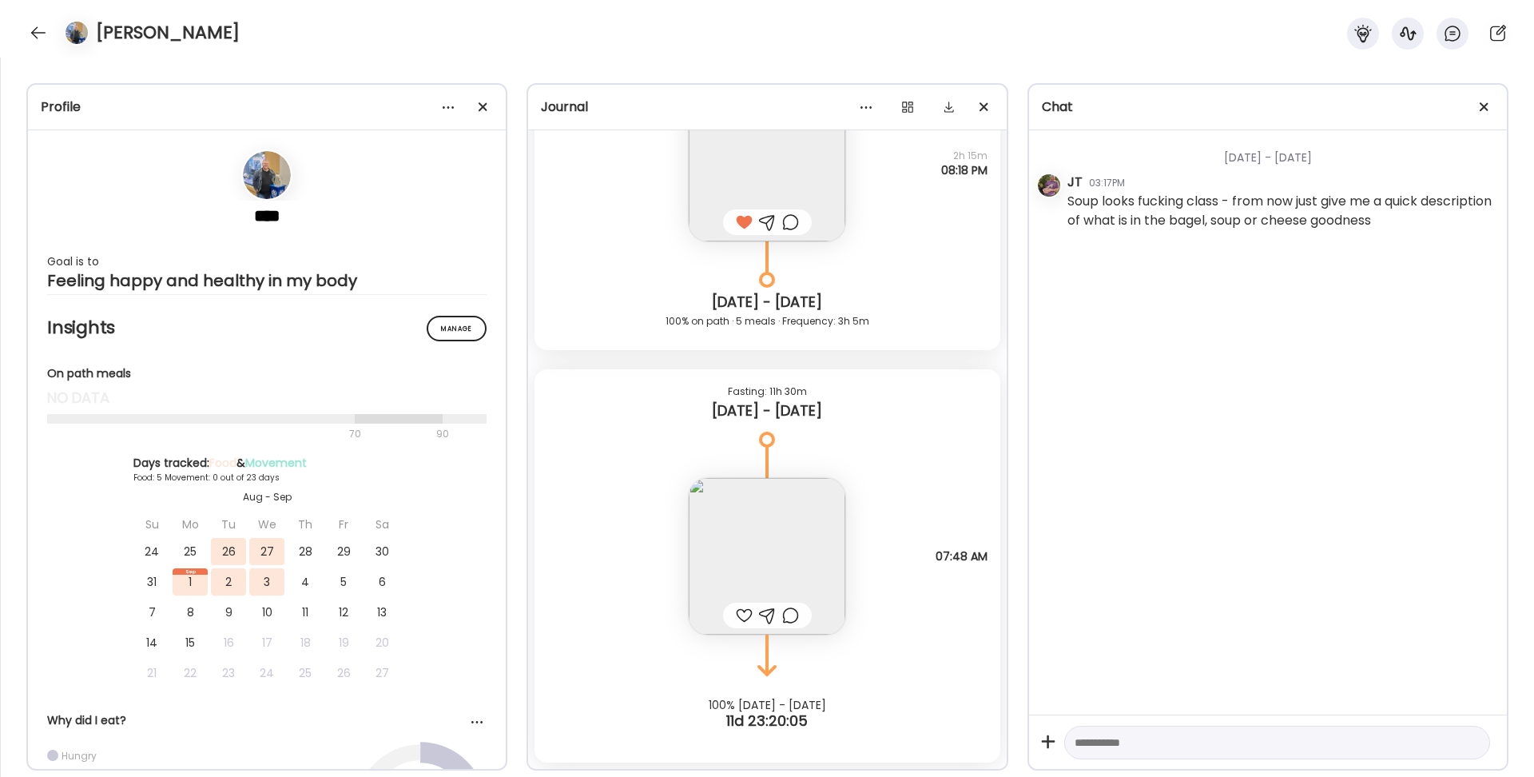
scroll to position [6560, 0]
